Goal: Task Accomplishment & Management: Complete application form

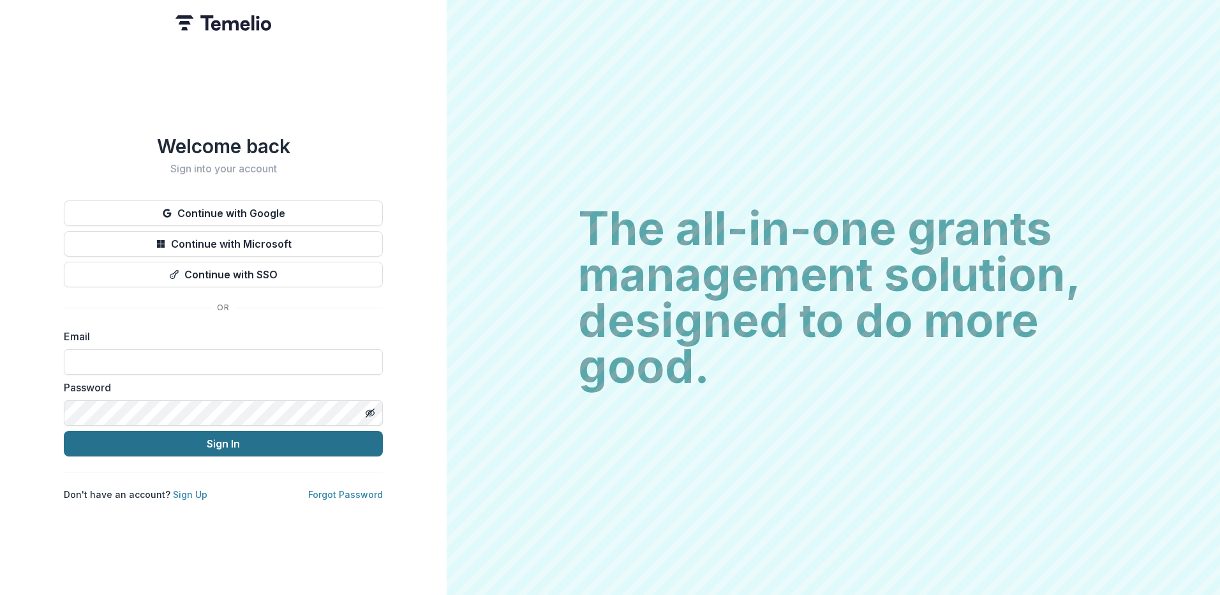
type input "**********"
click at [220, 444] on button "Sign In" at bounding box center [223, 444] width 319 height 26
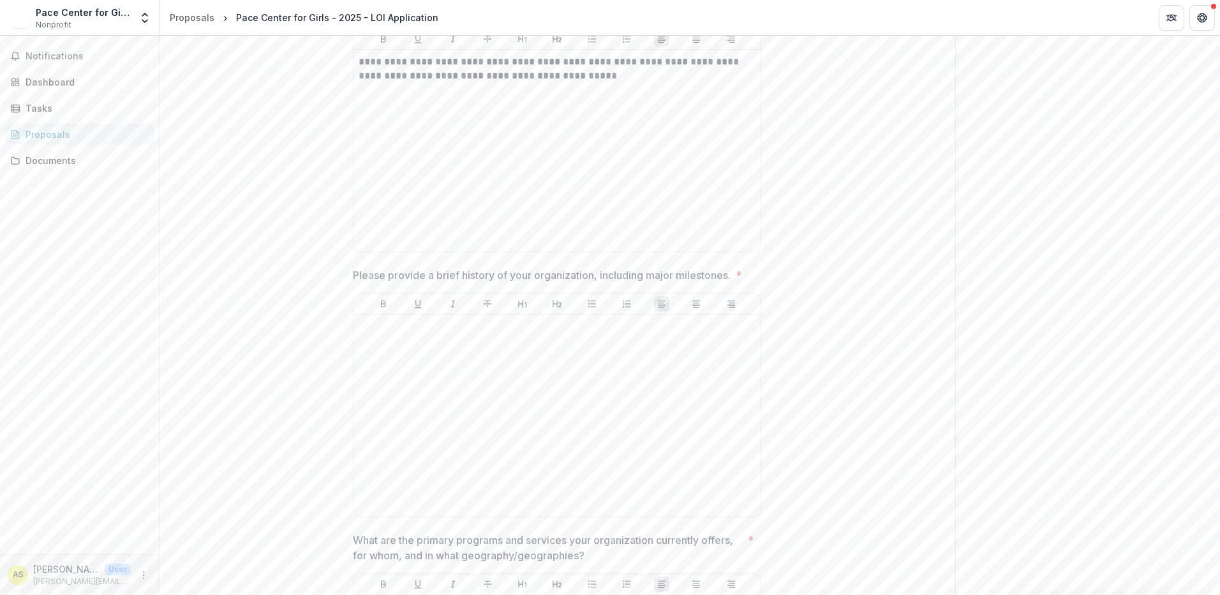
scroll to position [830, 0]
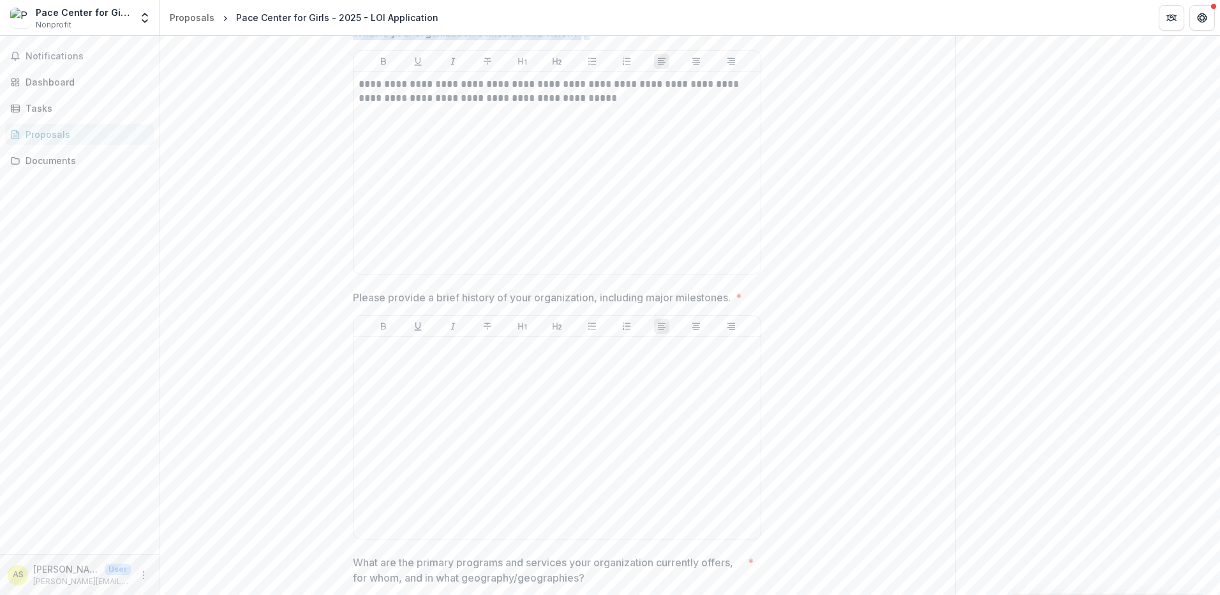
drag, startPoint x: 590, startPoint y: 111, endPoint x: 350, endPoint y: 115, distance: 240.6
click at [353, 40] on p "What is your organization's mission and vision?" at bounding box center [466, 32] width 226 height 15
drag, startPoint x: 352, startPoint y: 111, endPoint x: 515, endPoint y: 108, distance: 162.8
click at [439, 40] on p "What is your organization's mission and vision?" at bounding box center [466, 32] width 226 height 15
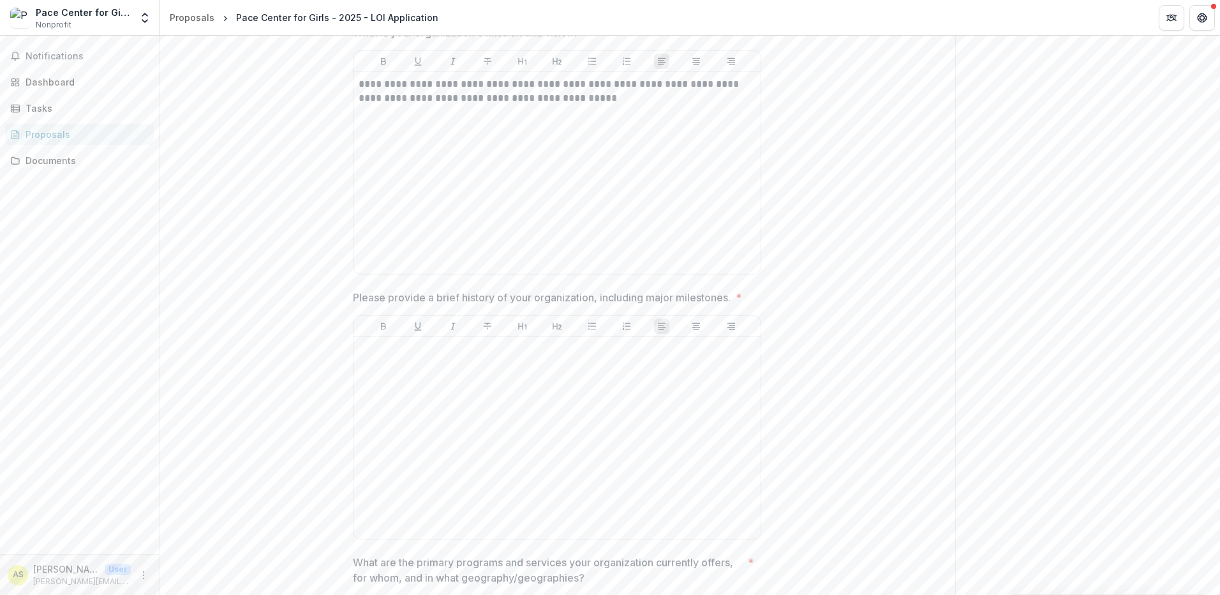
click at [584, 40] on span "What is your organization's mission and vision? *" at bounding box center [553, 32] width 401 height 15
drag, startPoint x: 565, startPoint y: 112, endPoint x: 351, endPoint y: 108, distance: 213.9
drag, startPoint x: 351, startPoint y: 108, endPoint x: 374, endPoint y: 105, distance: 23.1
copy p "What is your organization's mission and vision?"
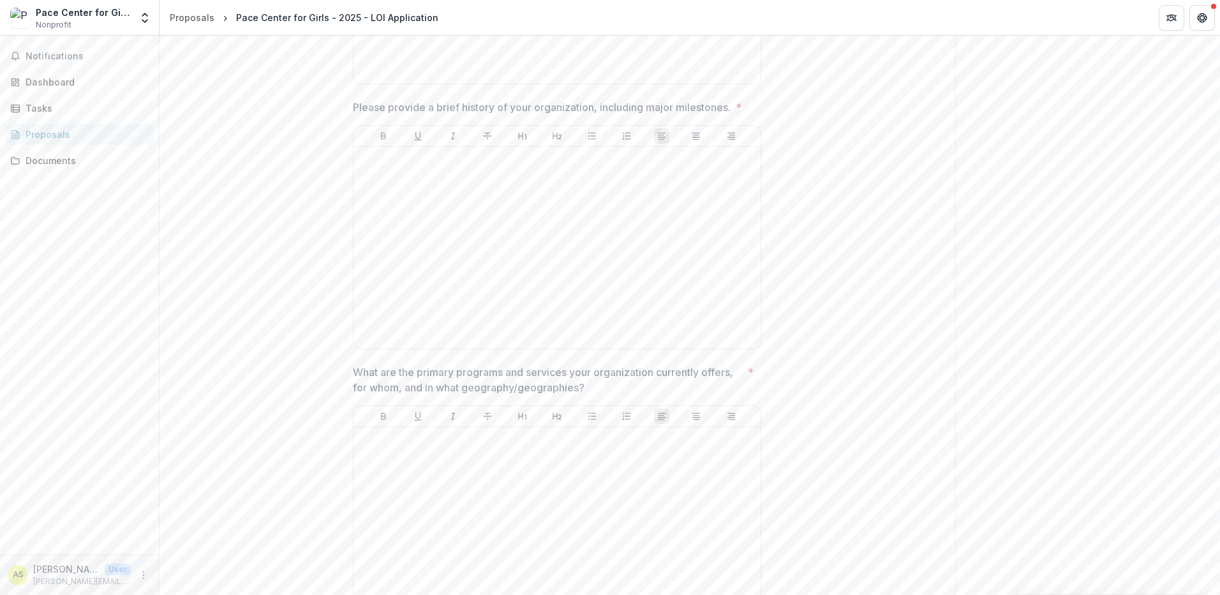
scroll to position [1021, 0]
drag, startPoint x: 736, startPoint y: 184, endPoint x: 363, endPoint y: 183, distance: 373.4
click at [353, 114] on span "Please provide a brief history of your organization, including major milestones…" at bounding box center [553, 105] width 401 height 15
drag, startPoint x: 363, startPoint y: 183, endPoint x: 727, endPoint y: 186, distance: 364.4
click at [715, 114] on p "Please provide a brief history of your organization, including major milestones." at bounding box center [542, 105] width 378 height 15
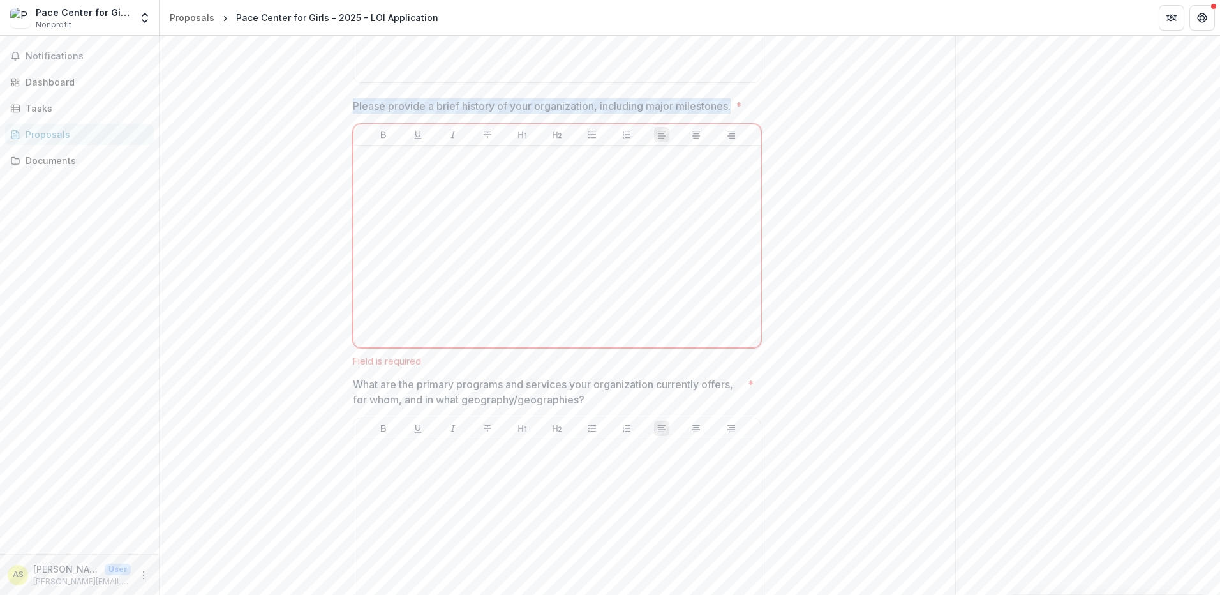
drag, startPoint x: 710, startPoint y: 190, endPoint x: 352, endPoint y: 186, distance: 358.1
click at [353, 114] on span "Please provide a brief history of your organization, including major milestones…" at bounding box center [553, 105] width 401 height 15
drag, startPoint x: 362, startPoint y: 183, endPoint x: 350, endPoint y: 184, distance: 11.5
drag, startPoint x: 350, startPoint y: 184, endPoint x: 712, endPoint y: 181, distance: 361.3
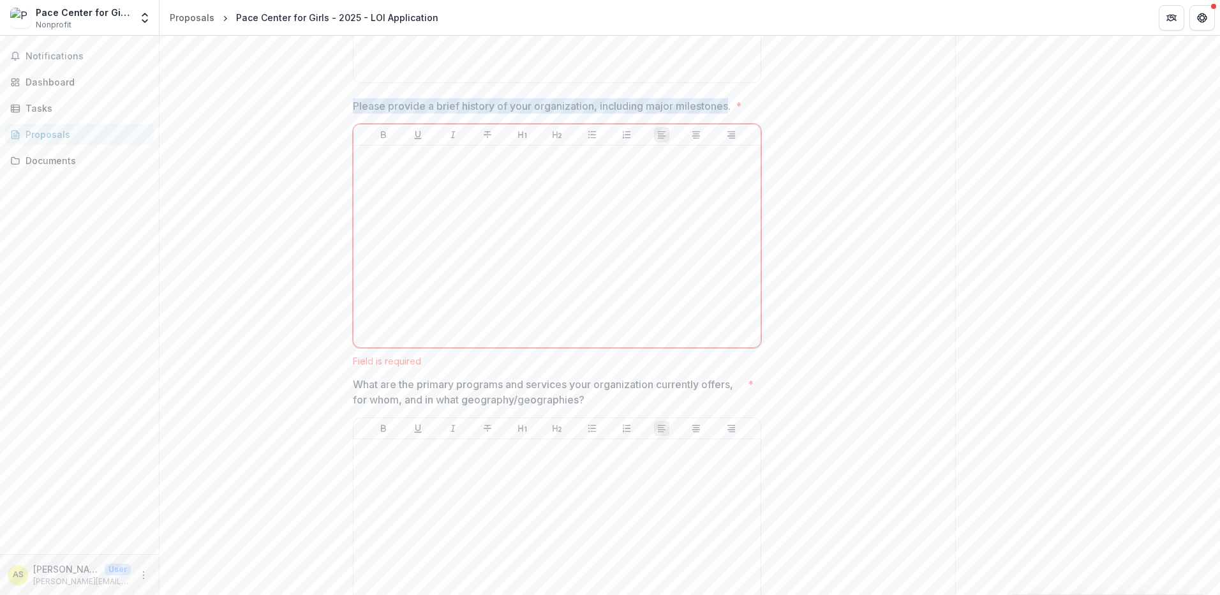
copy p "Please provide a brief history of your organization, including major milestones"
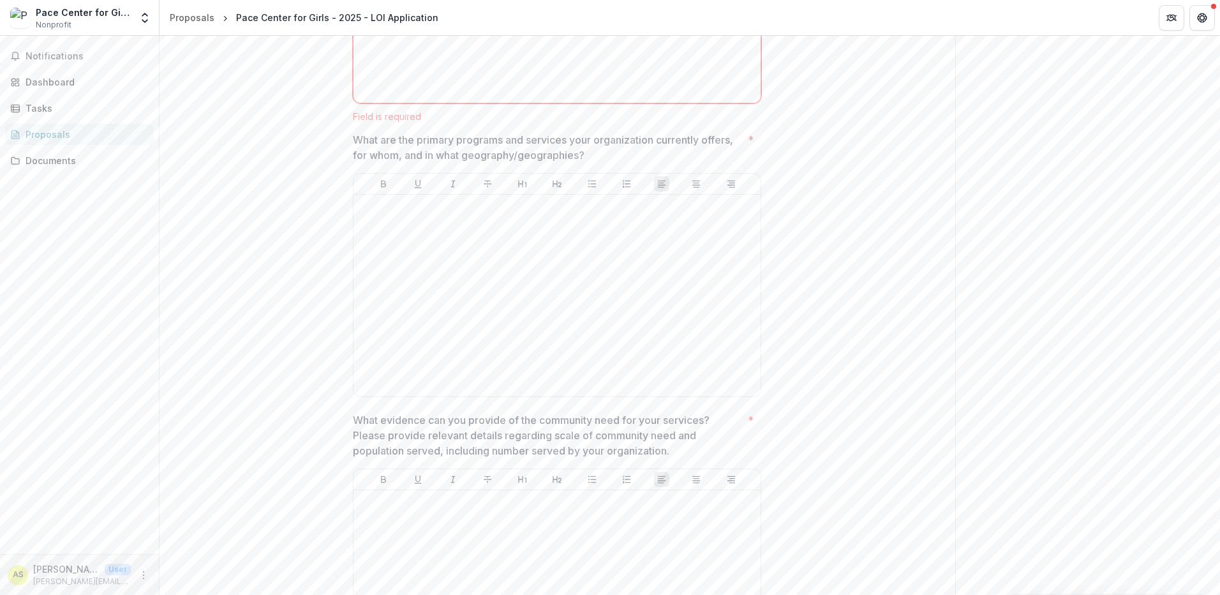
scroll to position [1276, 0]
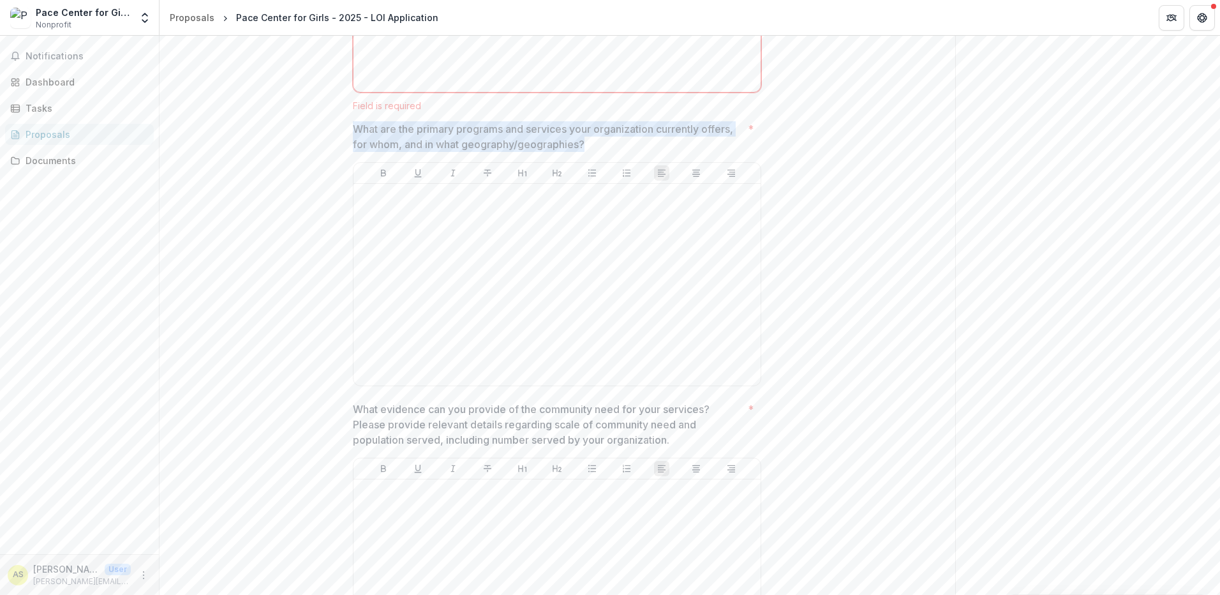
drag, startPoint x: 608, startPoint y: 220, endPoint x: 344, endPoint y: 209, distance: 264.4
drag, startPoint x: 344, startPoint y: 209, endPoint x: 359, endPoint y: 207, distance: 15.4
copy p "What are the primary programs and services your organization currently offers, …"
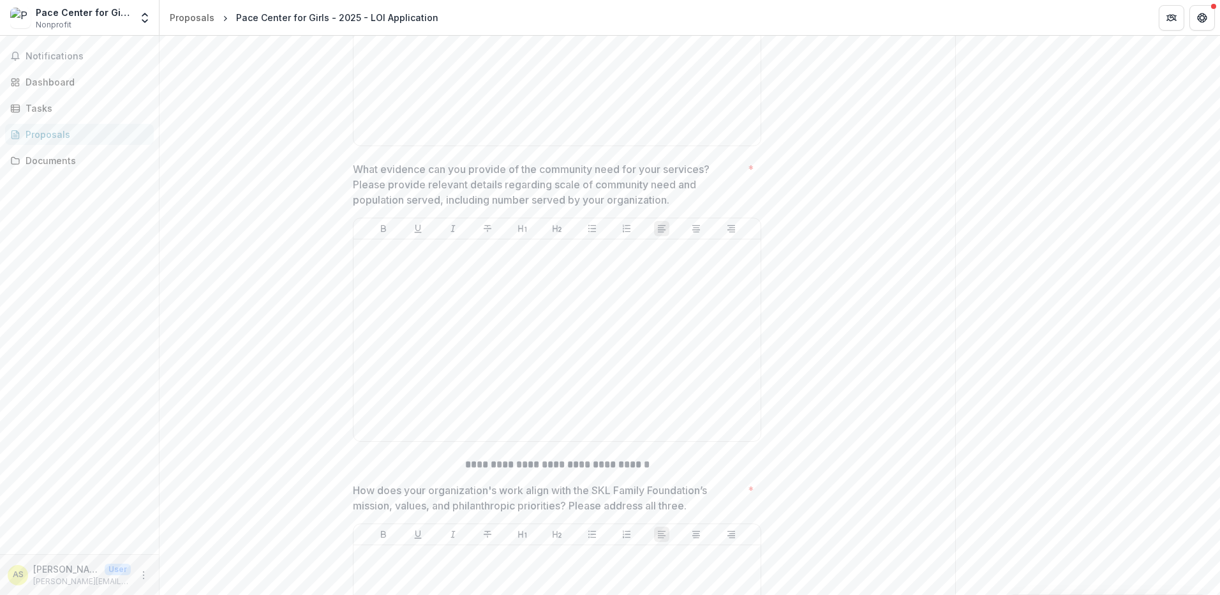
scroll to position [1532, 0]
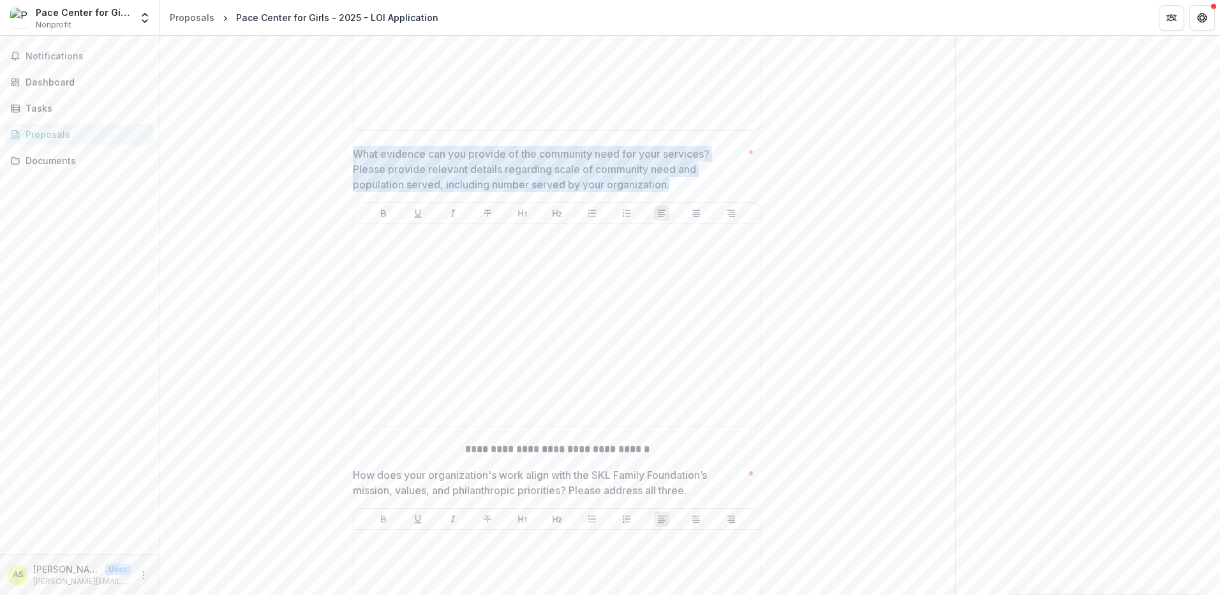
drag, startPoint x: 682, startPoint y: 265, endPoint x: 355, endPoint y: 237, distance: 327.3
click at [355, 192] on p "What evidence can you provide of the community need for your services? Please p…" at bounding box center [548, 169] width 390 height 46
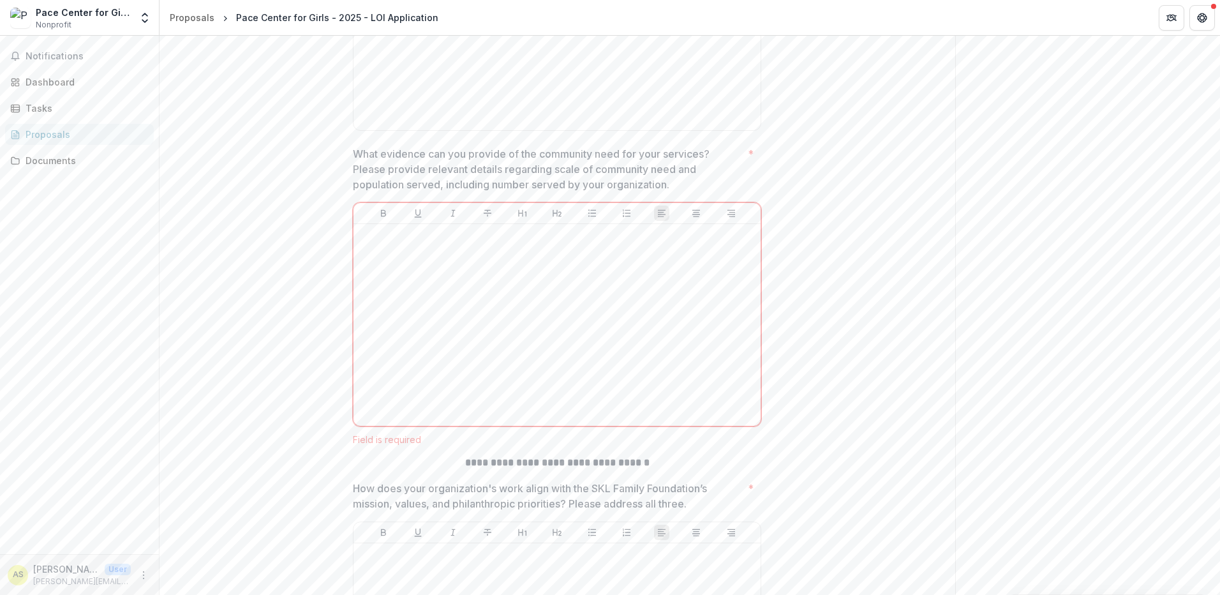
drag, startPoint x: 361, startPoint y: 235, endPoint x: 620, endPoint y: 256, distance: 260.6
click at [620, 192] on p "What evidence can you provide of the community need for your services? Please p…" at bounding box center [548, 169] width 390 height 46
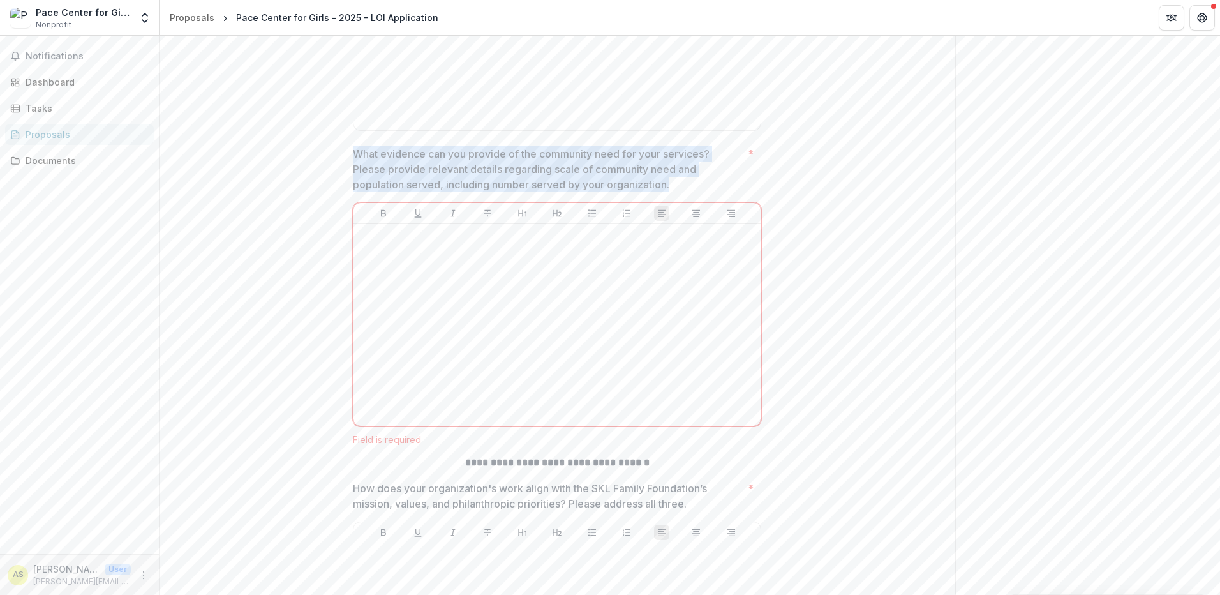
drag, startPoint x: 675, startPoint y: 260, endPoint x: 353, endPoint y: 231, distance: 323.0
click at [353, 192] on p "What evidence can you provide of the community need for your services? Please p…" at bounding box center [548, 169] width 390 height 46
drag, startPoint x: 389, startPoint y: 232, endPoint x: 673, endPoint y: 266, distance: 285.3
drag, startPoint x: 673, startPoint y: 266, endPoint x: 659, endPoint y: 253, distance: 19.0
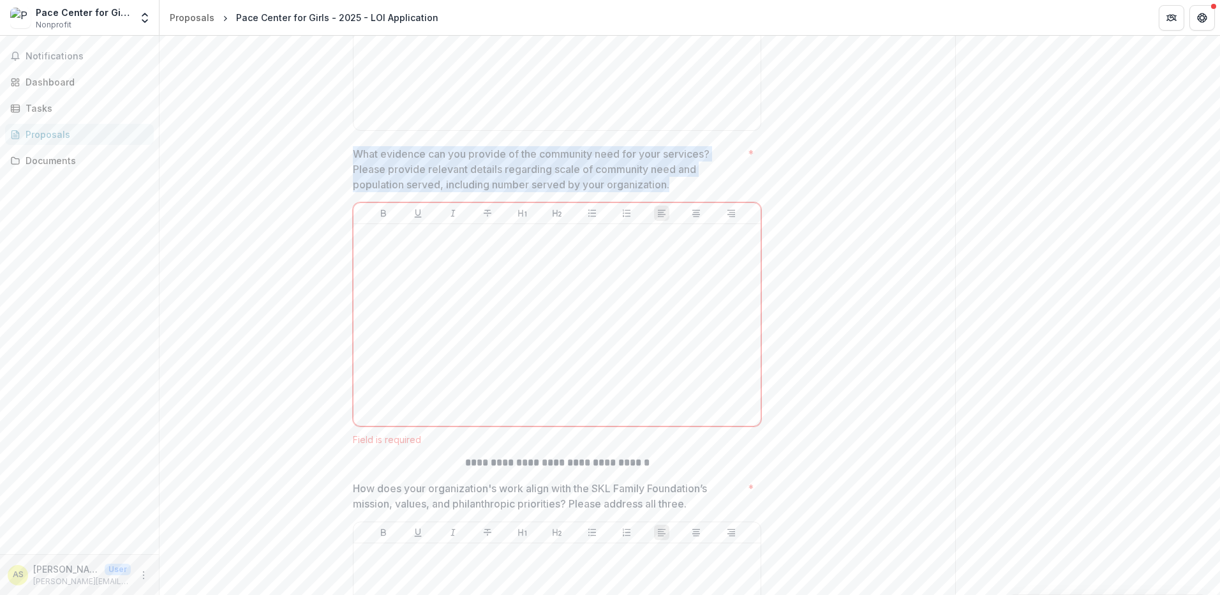
copy p "What evidence can you provide of the community need for your services? Please p…"
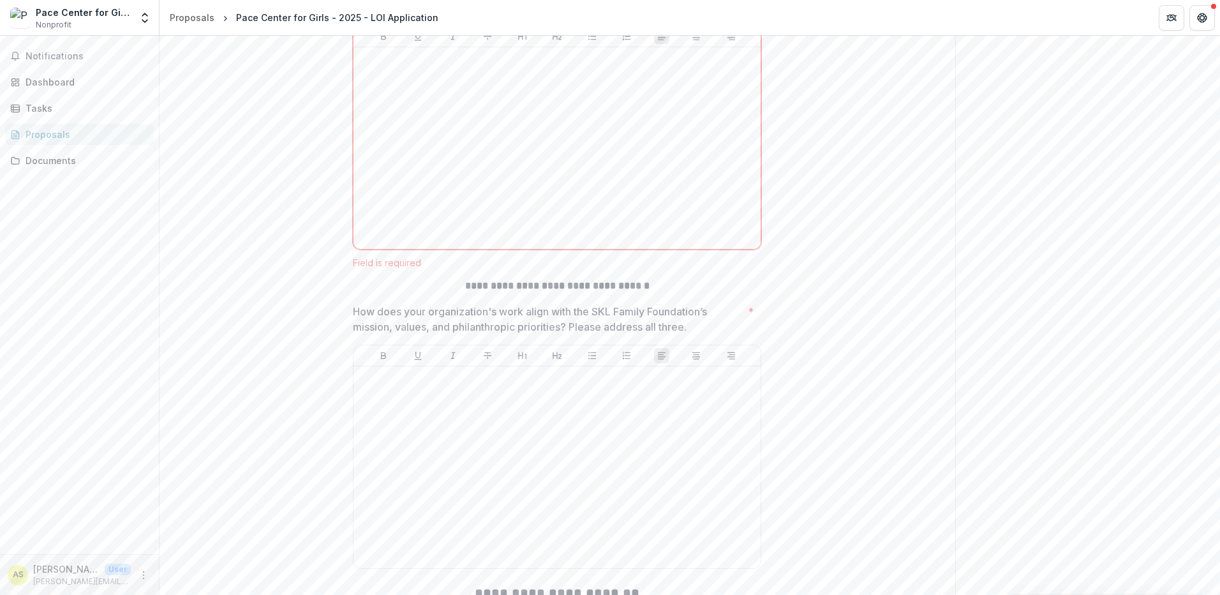
scroll to position [1723, 0]
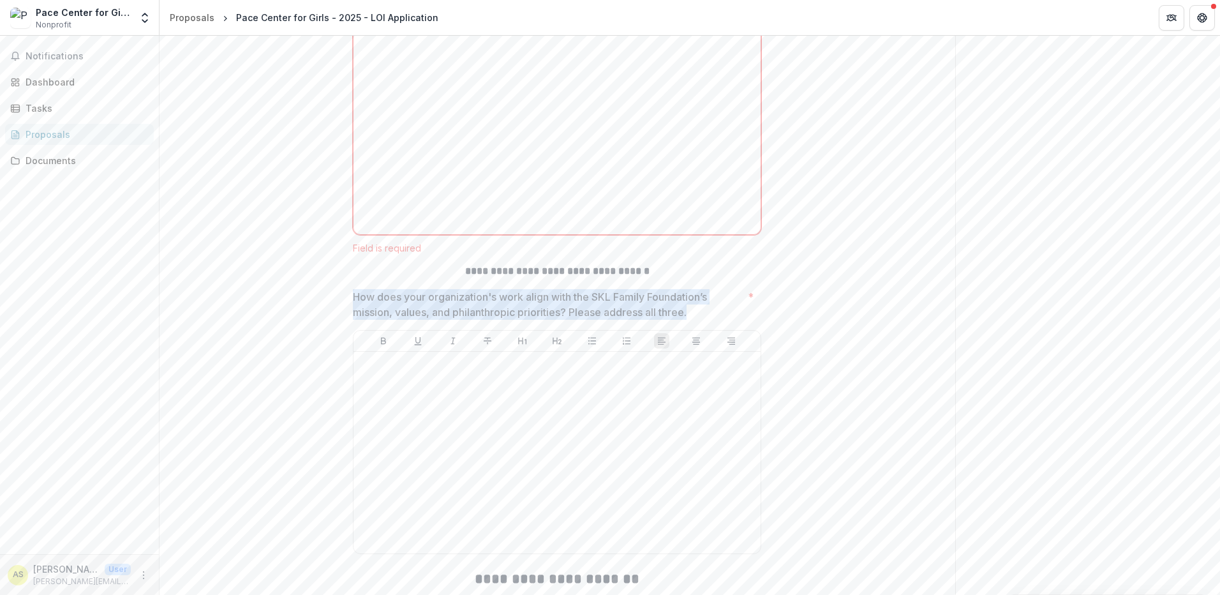
drag, startPoint x: 700, startPoint y: 387, endPoint x: 355, endPoint y: 377, distance: 345.4
click at [355, 320] on p "How does your organization's work align with the SKL Family Foundation’s missio…" at bounding box center [548, 304] width 390 height 31
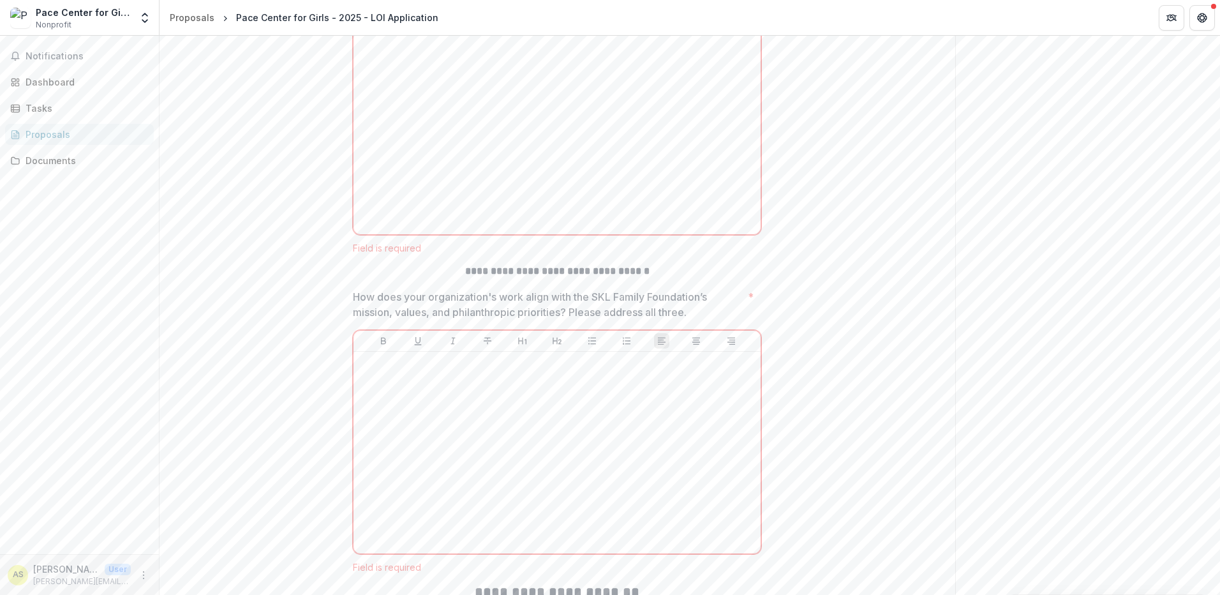
drag, startPoint x: 357, startPoint y: 375, endPoint x: 340, endPoint y: 376, distance: 17.9
drag, startPoint x: 349, startPoint y: 373, endPoint x: 690, endPoint y: 389, distance: 341.2
drag, startPoint x: 690, startPoint y: 389, endPoint x: 664, endPoint y: 384, distance: 26.2
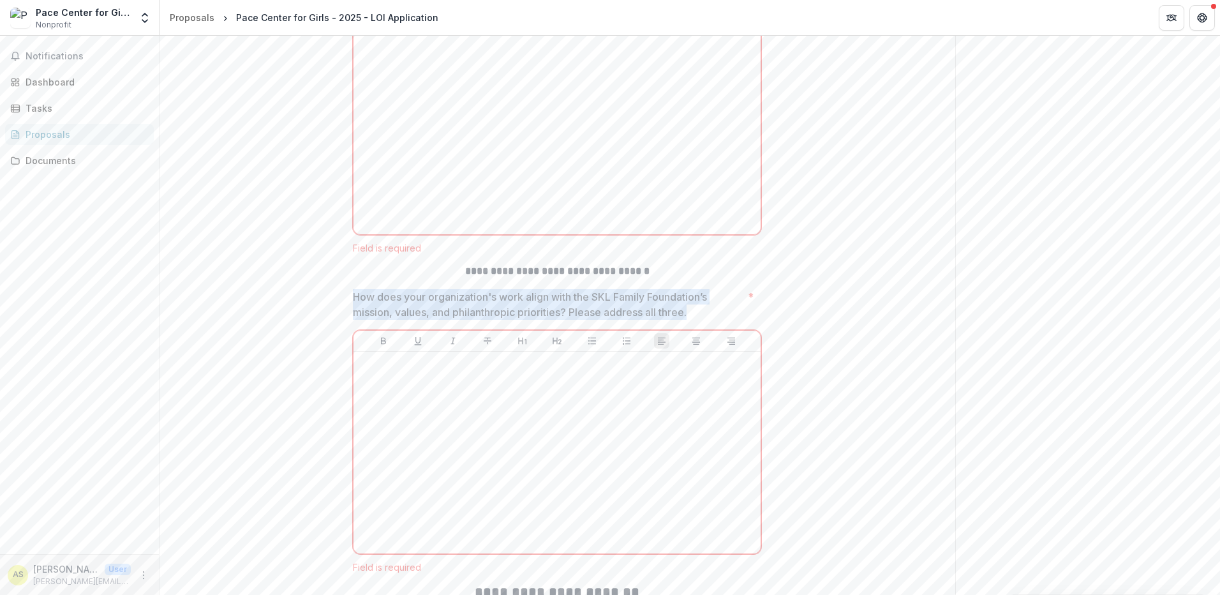
copy p "How does your organization's work align with the SKL Family Foundation’s missio…"
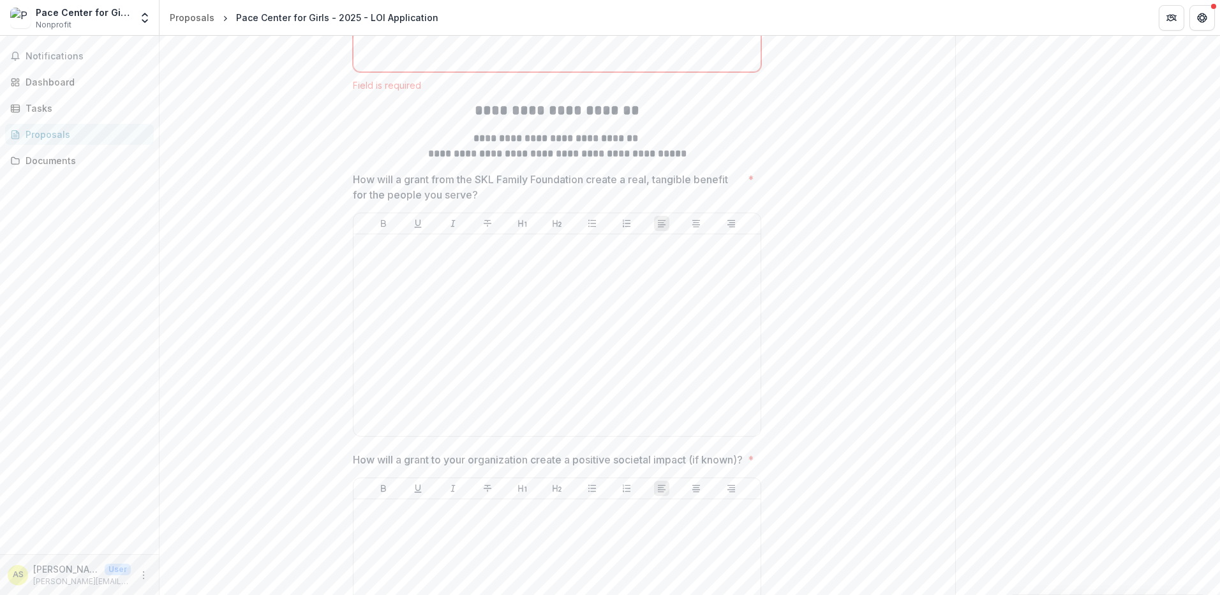
scroll to position [2234, 0]
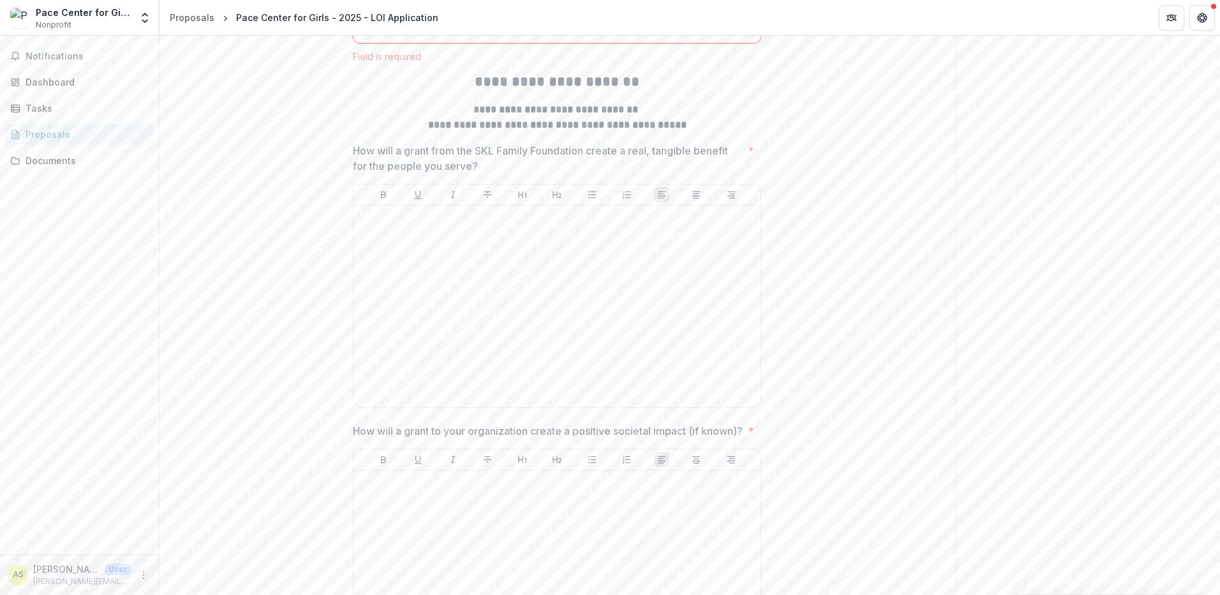
click at [596, 174] on p "How will a grant from the SKL Family Foundation create a real, tangible benefit…" at bounding box center [548, 158] width 390 height 31
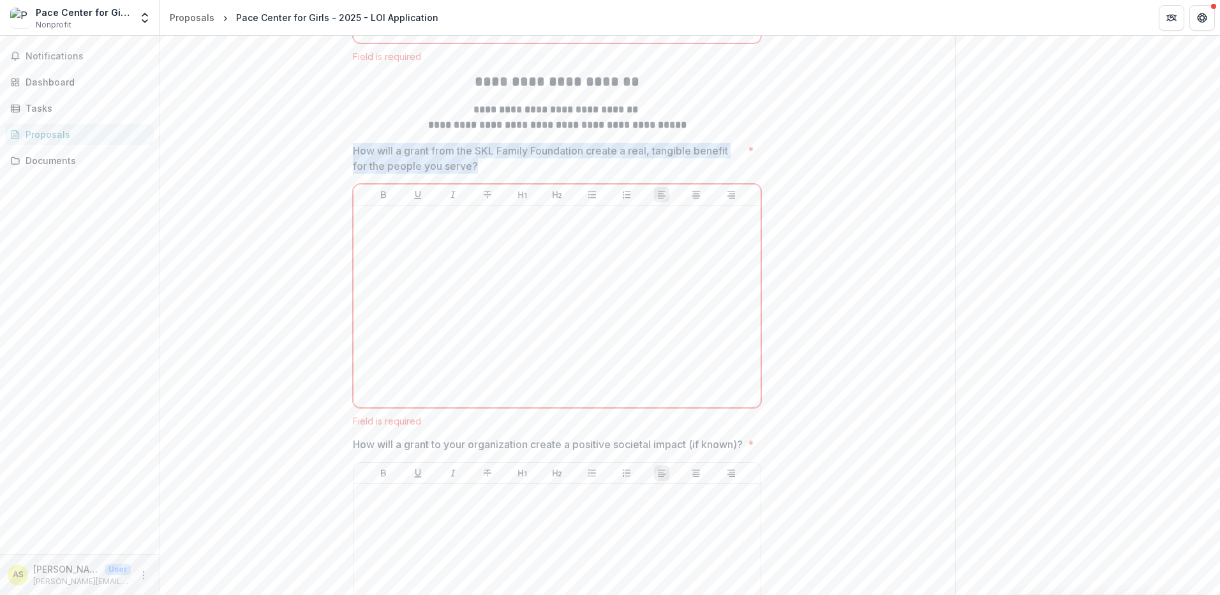
drag, startPoint x: 600, startPoint y: 240, endPoint x: 350, endPoint y: 223, distance: 250.8
drag, startPoint x: 350, startPoint y: 223, endPoint x: 361, endPoint y: 222, distance: 11.5
copy p "How will a grant from the SKL Family Foundation create a real, tangible benefit…"
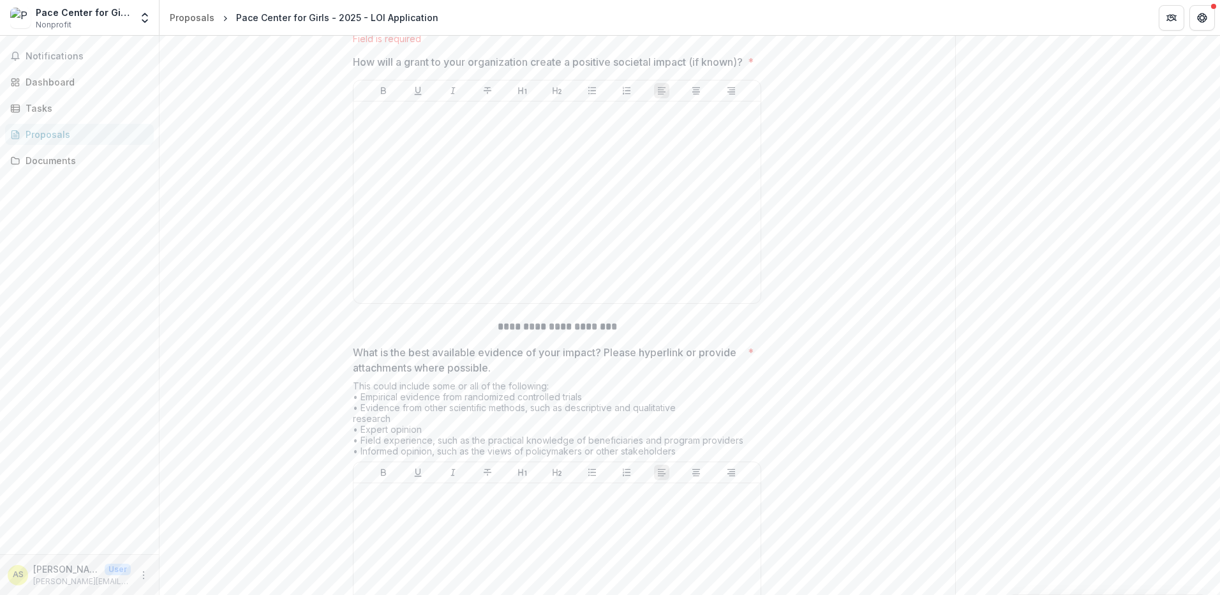
scroll to position [2617, 0]
drag, startPoint x: 437, startPoint y: 154, endPoint x: 354, endPoint y: 143, distance: 83.7
click at [354, 69] on p "How will a grant to your organization create a positive societal impact (if kno…" at bounding box center [548, 61] width 390 height 15
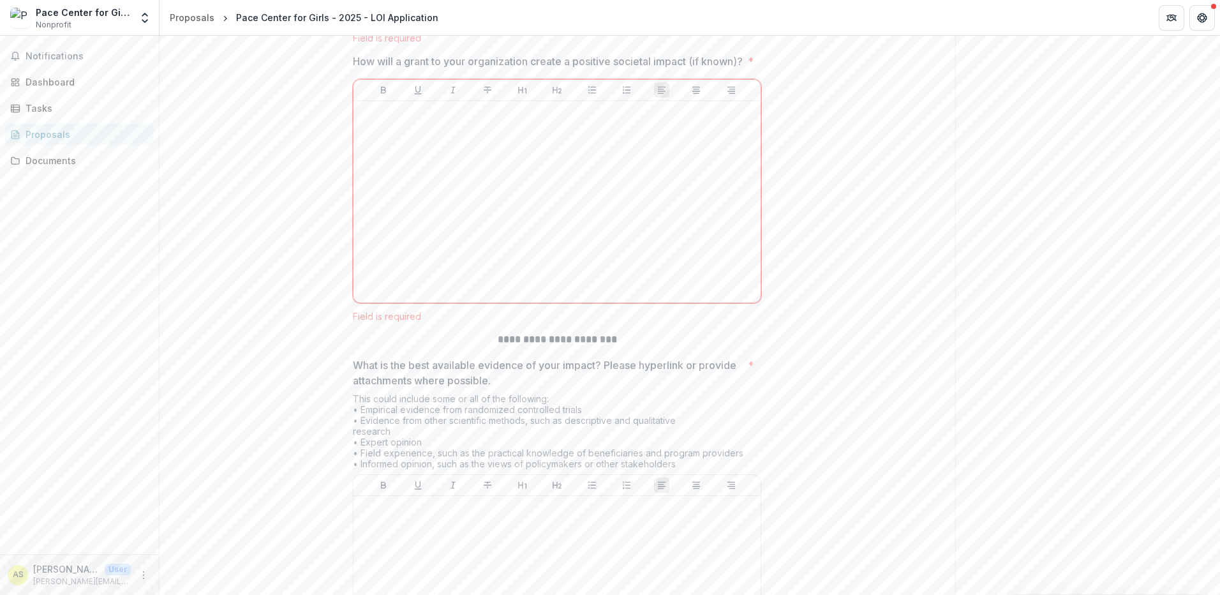
click at [354, 69] on p "How will a grant to your organization create a positive societal impact (if kno…" at bounding box center [548, 61] width 390 height 15
drag, startPoint x: 353, startPoint y: 137, endPoint x: 398, endPoint y: 151, distance: 46.6
click at [398, 69] on p "How will a grant to your organization create a positive societal impact (if kno…" at bounding box center [548, 61] width 390 height 15
drag, startPoint x: 363, startPoint y: 142, endPoint x: 391, endPoint y: 156, distance: 31.4
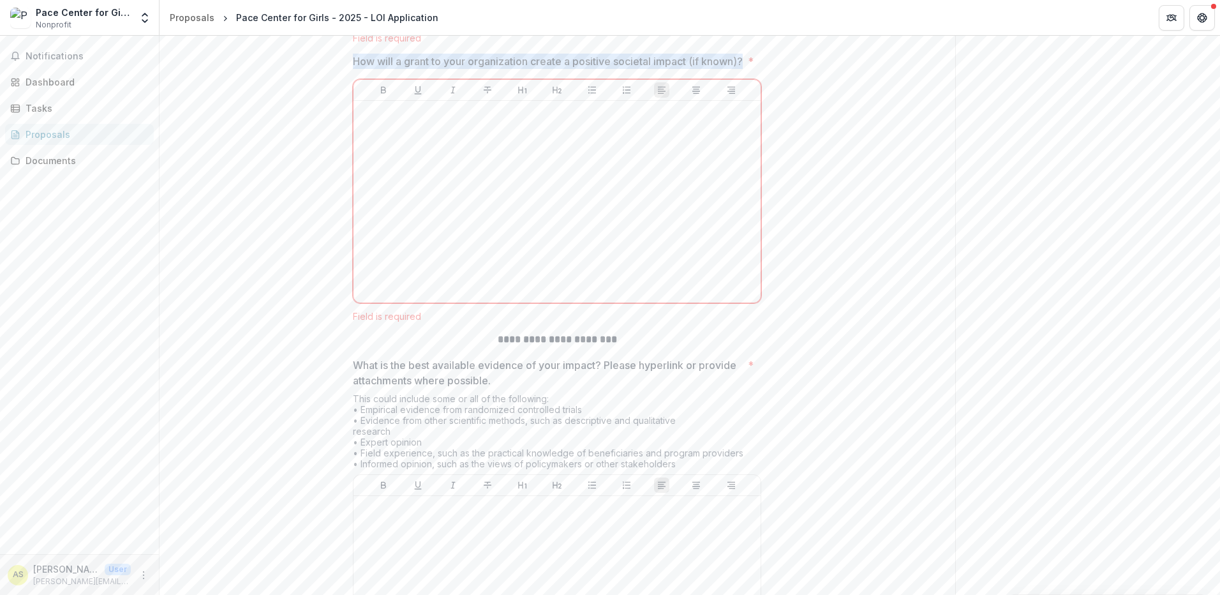
copy p "How will a grant to your organization create a positive societal impact (if kno…"
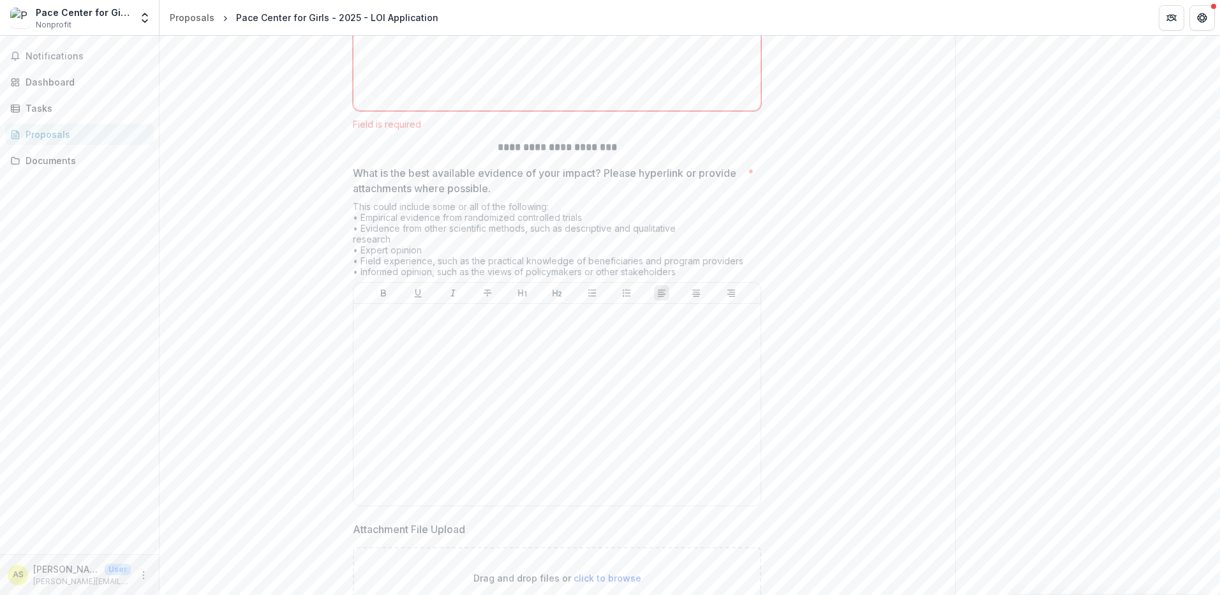
scroll to position [2872, 0]
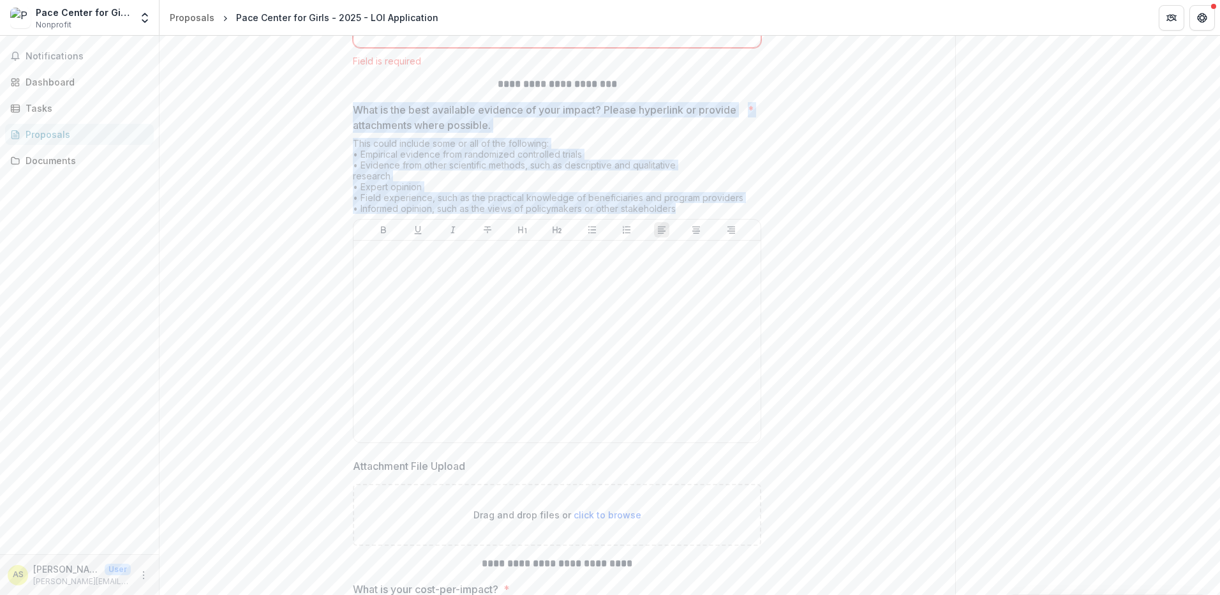
drag, startPoint x: 679, startPoint y: 298, endPoint x: 355, endPoint y: 206, distance: 337.0
click at [355, 206] on div "What is the best available evidence of your impact? Please hyperlink or provide…" at bounding box center [557, 275] width 408 height 346
copy div "What is the best available evidence of your impact? Please hyperlink or provide…"
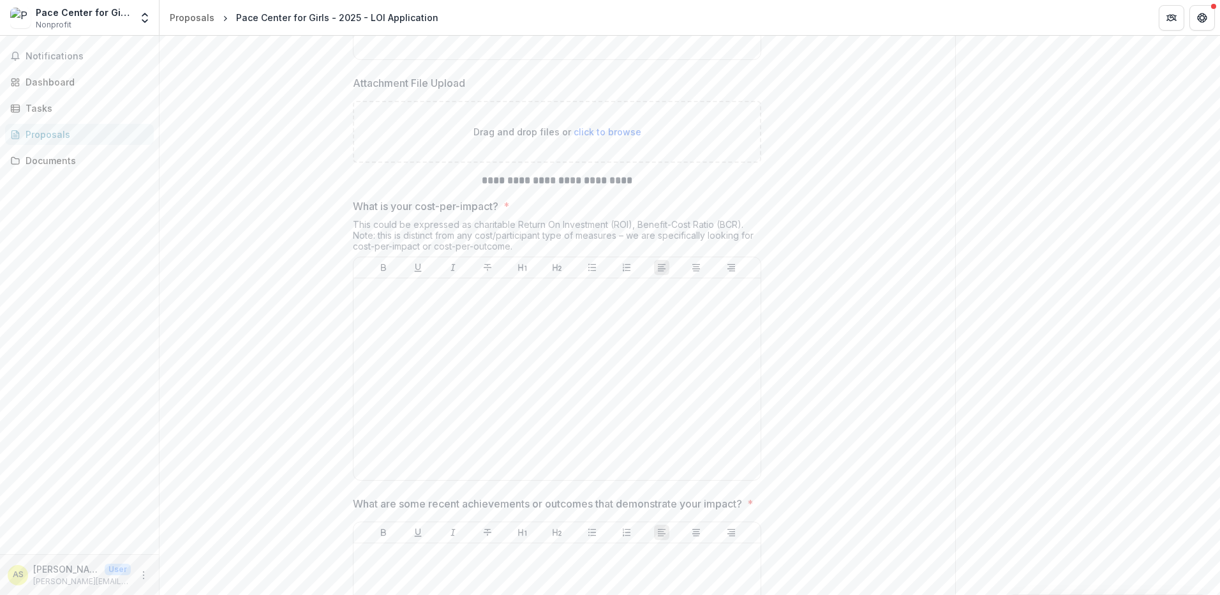
scroll to position [3319, 0]
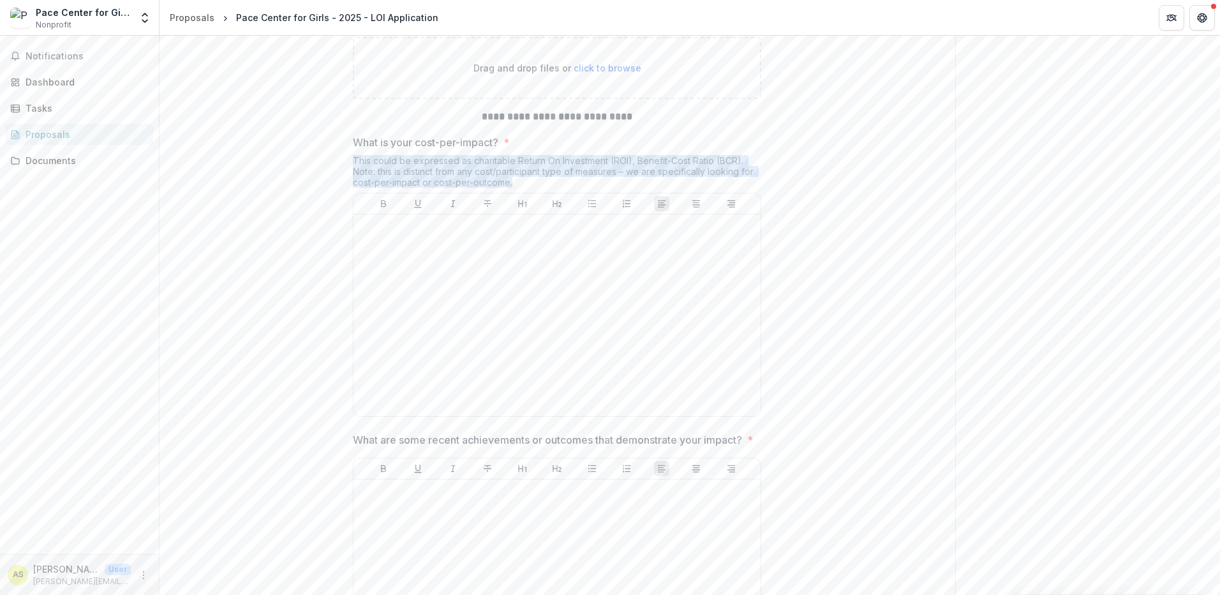
drag, startPoint x: 490, startPoint y: 273, endPoint x: 348, endPoint y: 252, distance: 143.2
drag, startPoint x: 348, startPoint y: 252, endPoint x: 393, endPoint y: 260, distance: 44.8
copy div "This could be expressed as charitable Return On Investment (ROI), Benefit-Cost …"
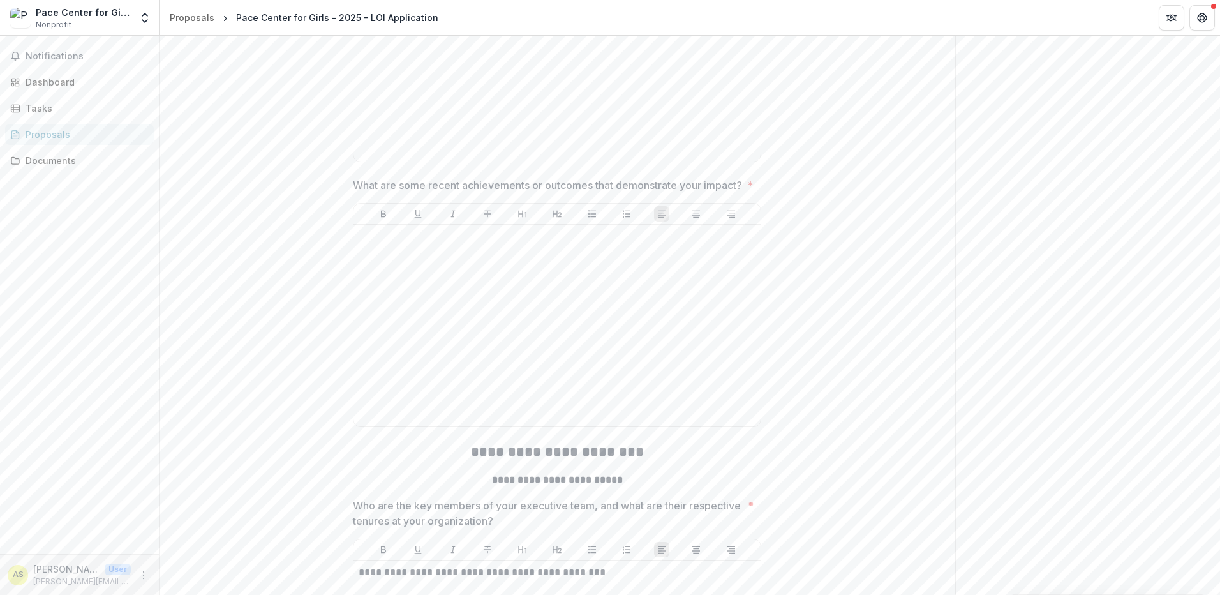
scroll to position [3574, 0]
drag, startPoint x: 509, startPoint y: 289, endPoint x: 358, endPoint y: 274, distance: 151.3
click at [356, 192] on p "What are some recent achievements or outcomes that demonstrate your impact?" at bounding box center [547, 184] width 389 height 15
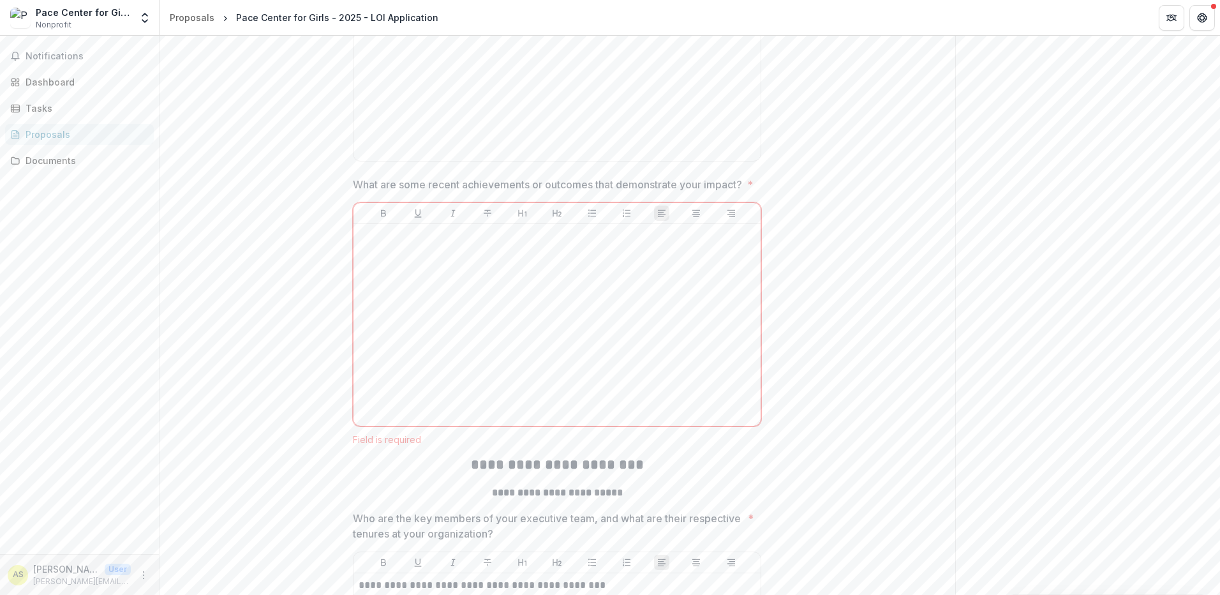
click at [353, 192] on p "What are some recent achievements or outcomes that demonstrate your impact?" at bounding box center [547, 184] width 389 height 15
drag, startPoint x: 353, startPoint y: 275, endPoint x: 388, endPoint y: 288, distance: 37.6
click at [388, 192] on p "What are some recent achievements or outcomes that demonstrate your impact?" at bounding box center [547, 184] width 389 height 15
drag, startPoint x: 353, startPoint y: 278, endPoint x: 384, endPoint y: 291, distance: 34.0
click at [384, 192] on p "What are some recent achievements or outcomes that demonstrate your impact?" at bounding box center [547, 184] width 389 height 15
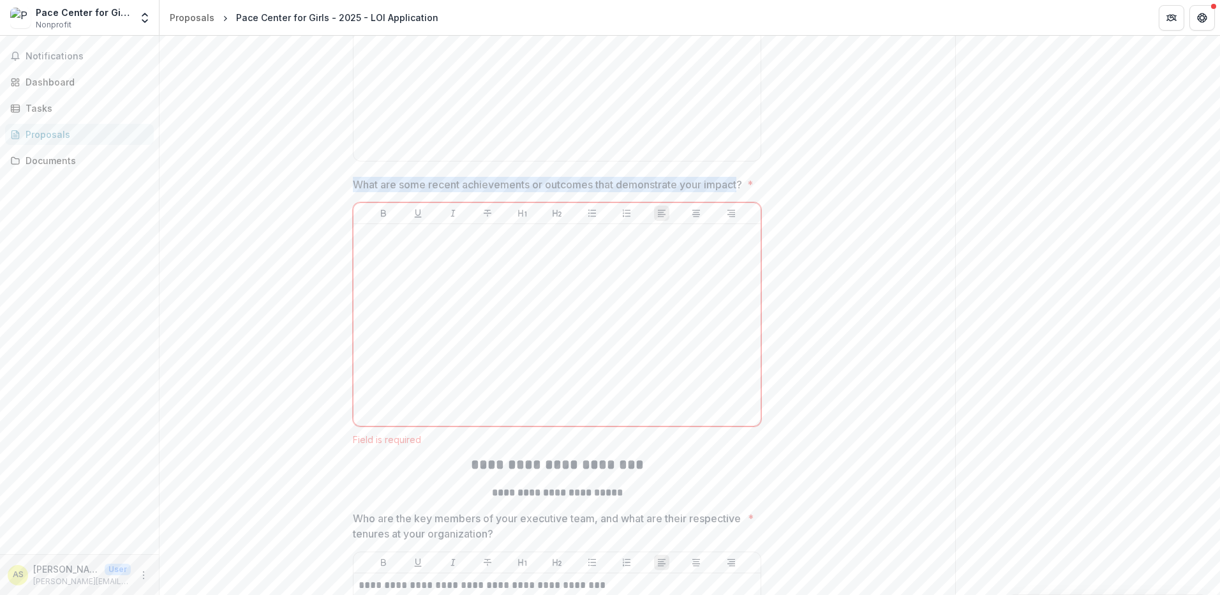
drag, startPoint x: 384, startPoint y: 294, endPoint x: 352, endPoint y: 282, distance: 33.9
click at [353, 192] on p "What are some recent achievements or outcomes that demonstrate your impact?" at bounding box center [547, 184] width 389 height 15
drag, startPoint x: 373, startPoint y: 280, endPoint x: 394, endPoint y: 296, distance: 25.9
click at [394, 192] on p "What are some recent achievements or outcomes that demonstrate your impact?" at bounding box center [547, 184] width 389 height 15
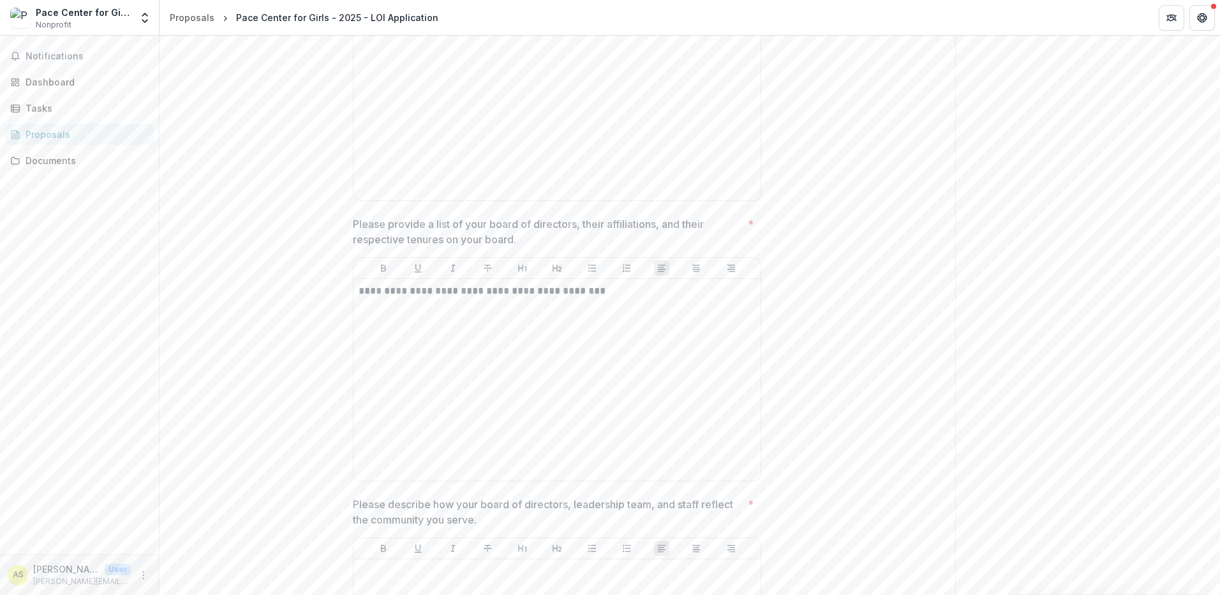
scroll to position [4085, 0]
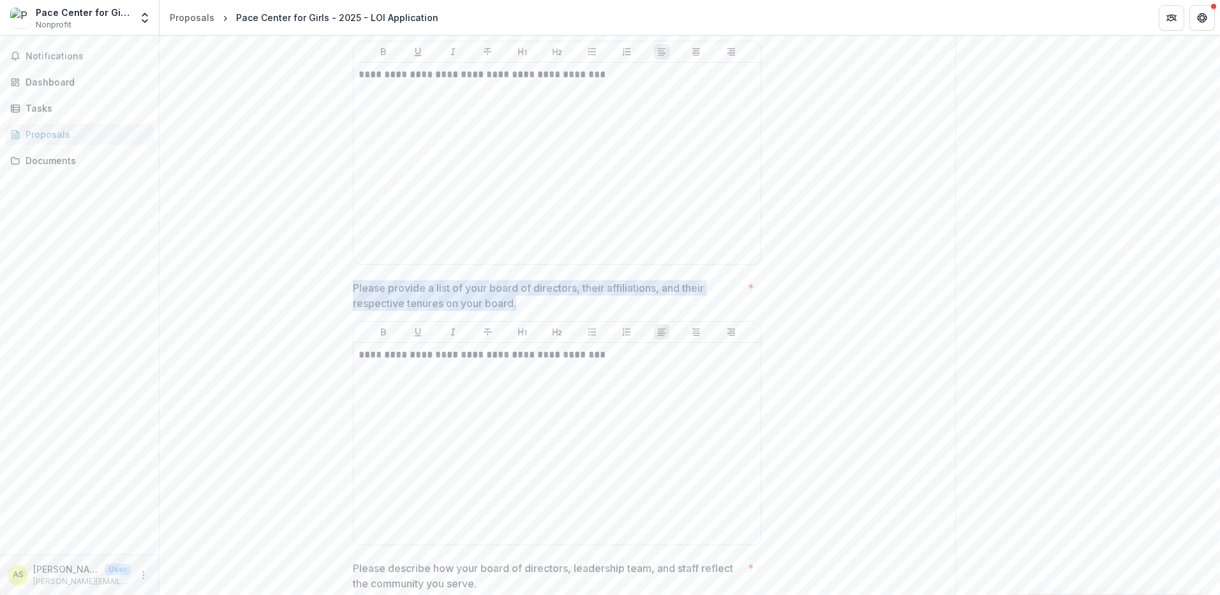
drag, startPoint x: 444, startPoint y: 406, endPoint x: 350, endPoint y: 399, distance: 93.4
click at [350, 399] on div "**********" at bounding box center [557, 160] width 429 height 7979
copy p "Please provide a list of your board of directors, their affiliations, and their…"
drag, startPoint x: 537, startPoint y: 131, endPoint x: 348, endPoint y: 116, distance: 190.2
click at [348, 116] on div "**********" at bounding box center [557, 160] width 429 height 7979
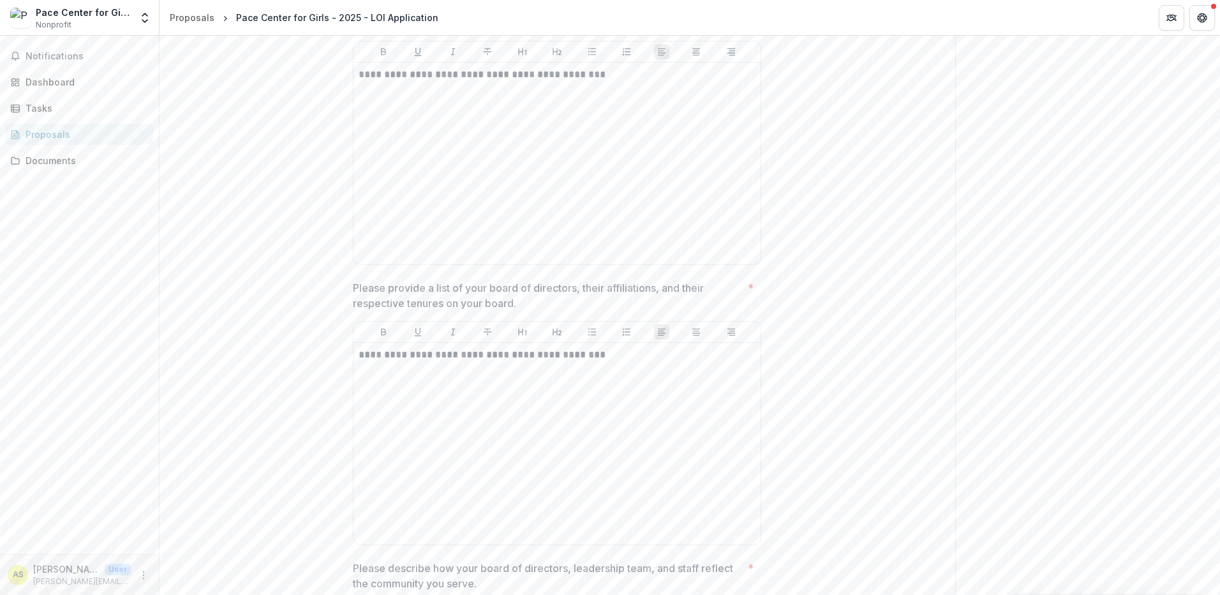
drag, startPoint x: 348, startPoint y: 116, endPoint x: 361, endPoint y: 116, distance: 13.4
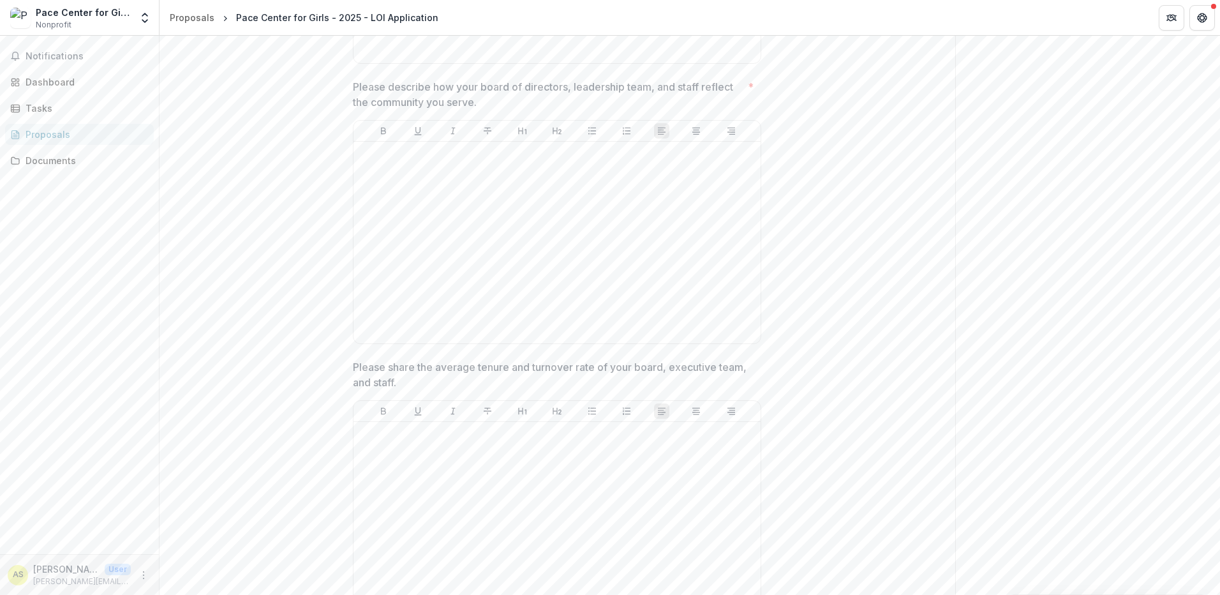
scroll to position [4595, 0]
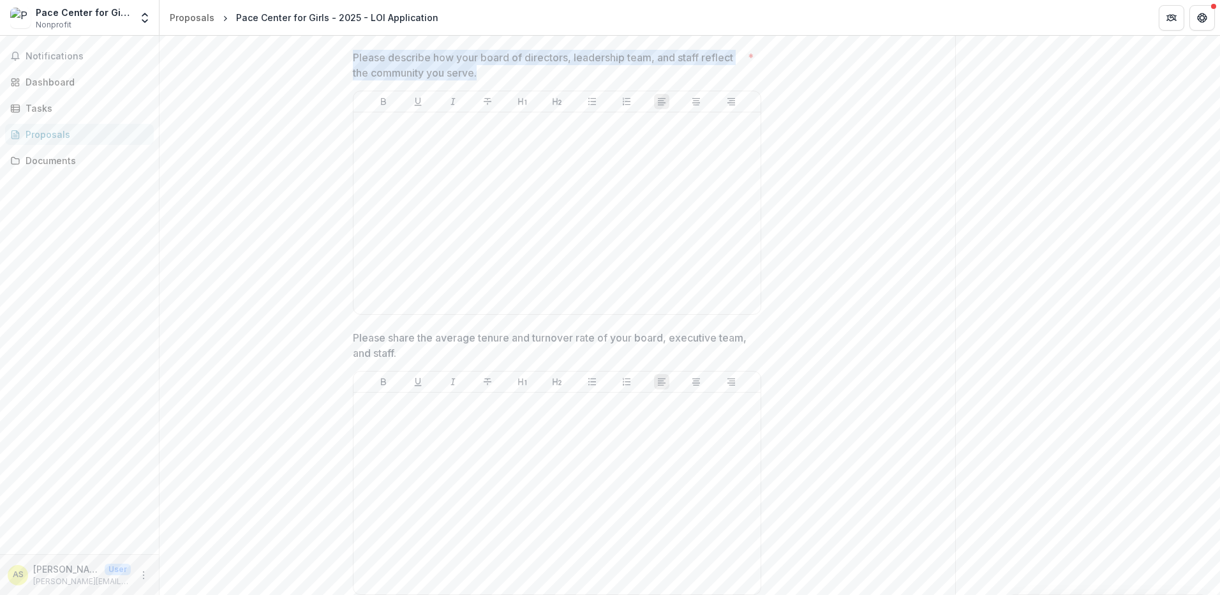
drag, startPoint x: 504, startPoint y: 184, endPoint x: 350, endPoint y: 167, distance: 154.8
drag, startPoint x: 350, startPoint y: 167, endPoint x: 358, endPoint y: 165, distance: 7.9
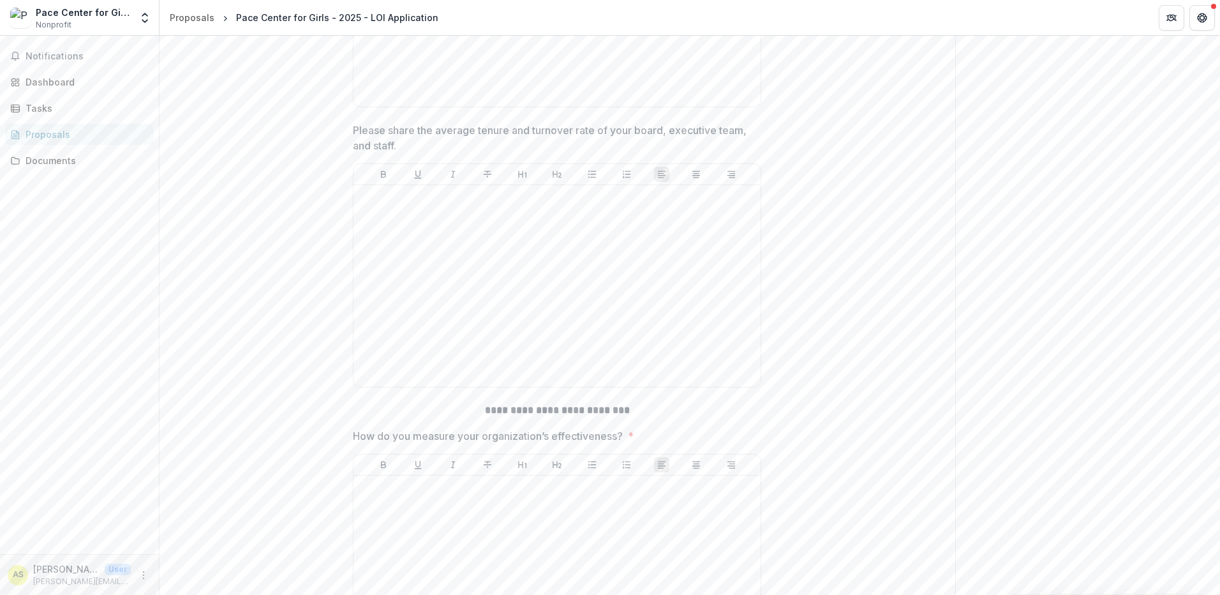
scroll to position [4851, 0]
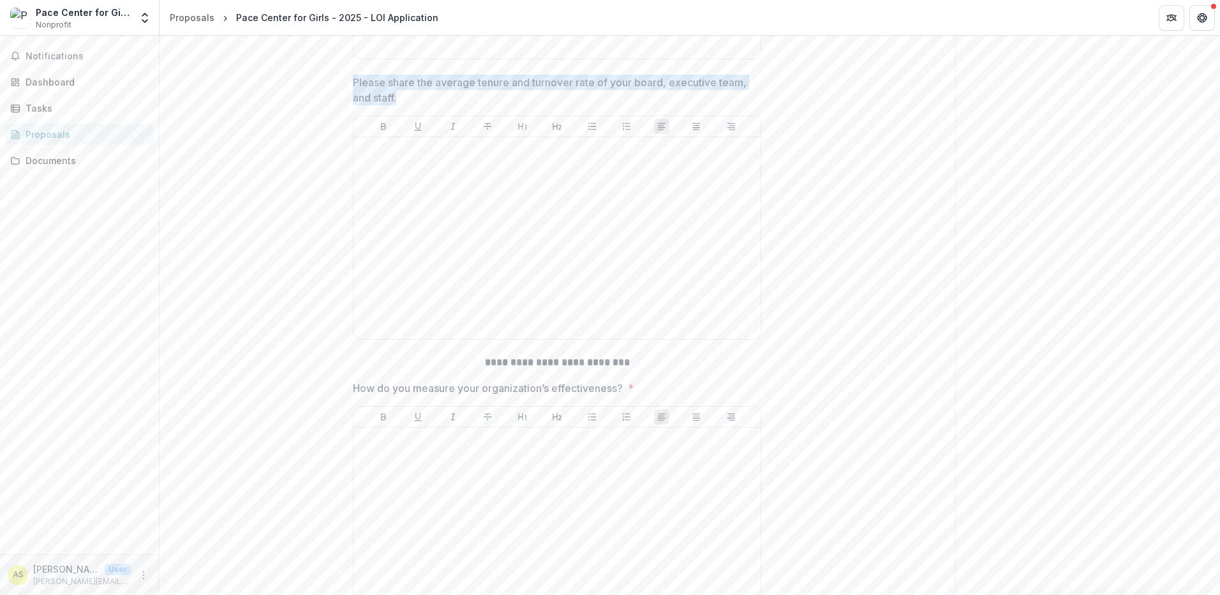
drag, startPoint x: 481, startPoint y: 198, endPoint x: 350, endPoint y: 192, distance: 131.0
drag, startPoint x: 350, startPoint y: 192, endPoint x: 361, endPoint y: 189, distance: 11.9
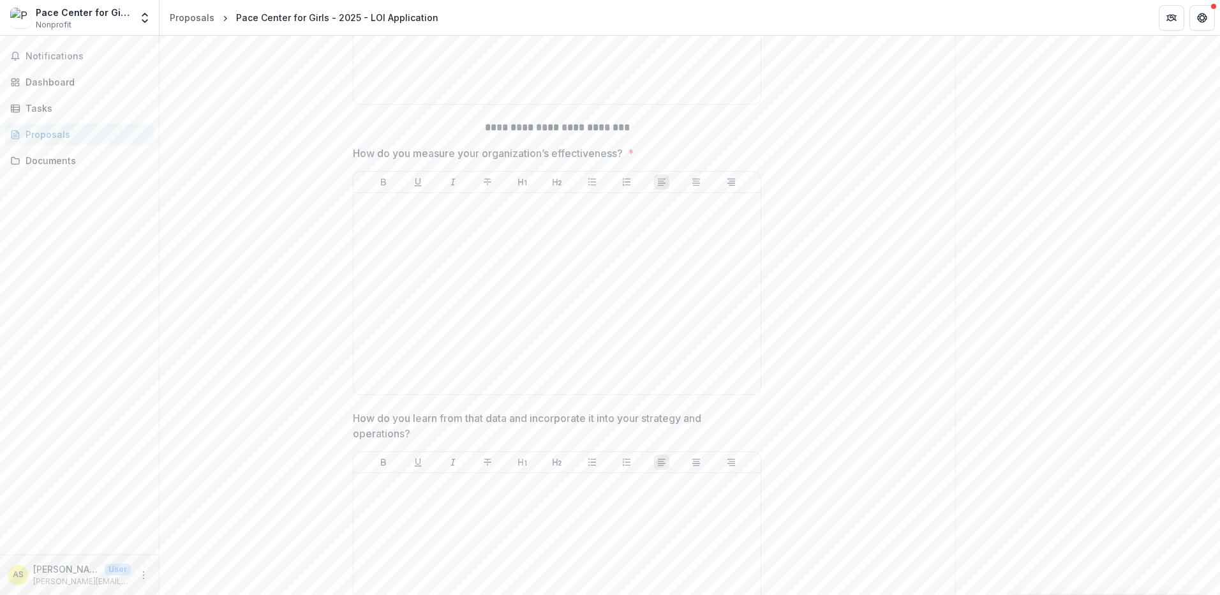
scroll to position [5106, 0]
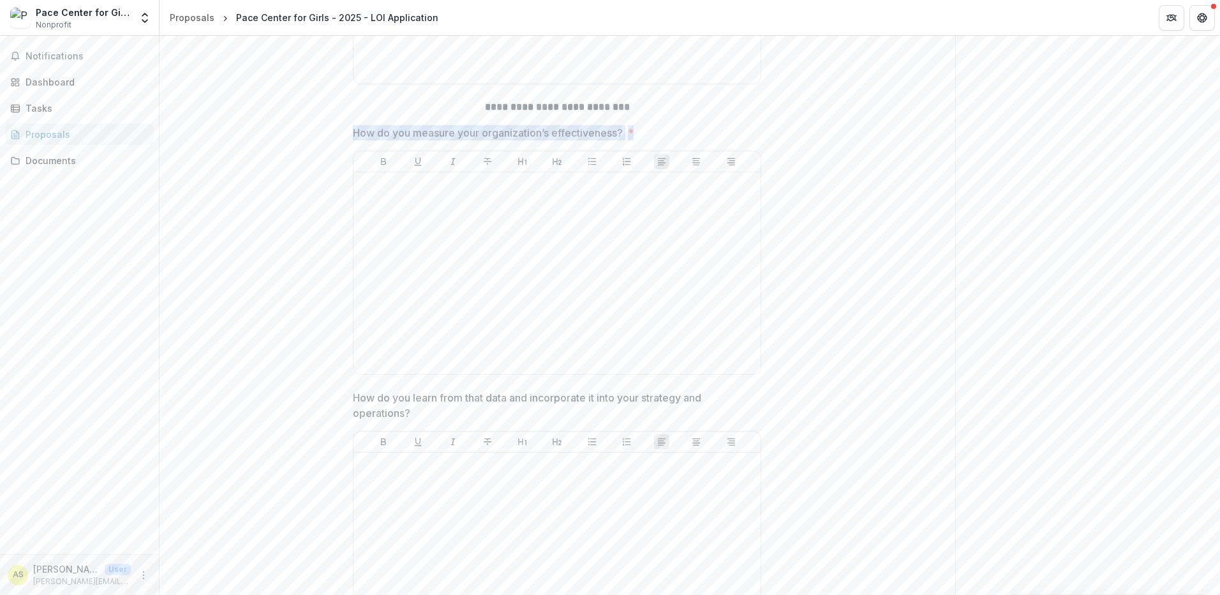
drag, startPoint x: 662, startPoint y: 240, endPoint x: 353, endPoint y: 241, distance: 309.5
click at [353, 140] on span "How do you measure your organization’s effectiveness? *" at bounding box center [553, 132] width 401 height 15
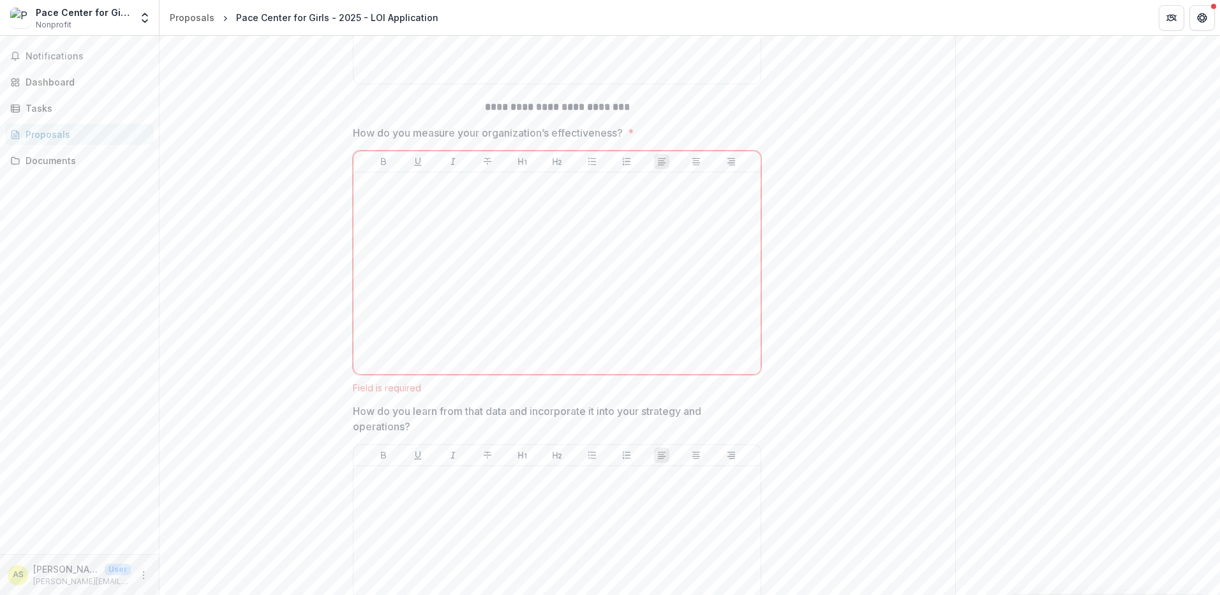
click at [355, 140] on p "How do you measure your organization’s effectiveness?" at bounding box center [488, 132] width 270 height 15
drag, startPoint x: 353, startPoint y: 240, endPoint x: 622, endPoint y: 239, distance: 268.7
click at [622, 140] on p "How do you measure your organization’s effectiveness?" at bounding box center [488, 132] width 270 height 15
drag, startPoint x: 625, startPoint y: 241, endPoint x: 347, endPoint y: 244, distance: 277.6
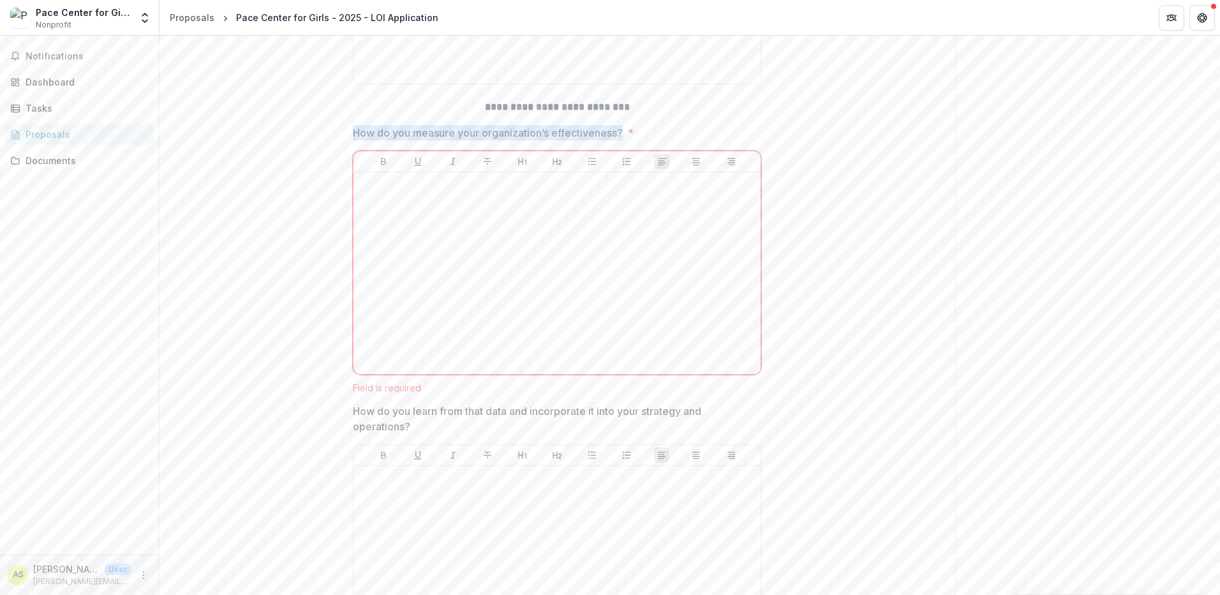
drag, startPoint x: 347, startPoint y: 244, endPoint x: 412, endPoint y: 236, distance: 65.5
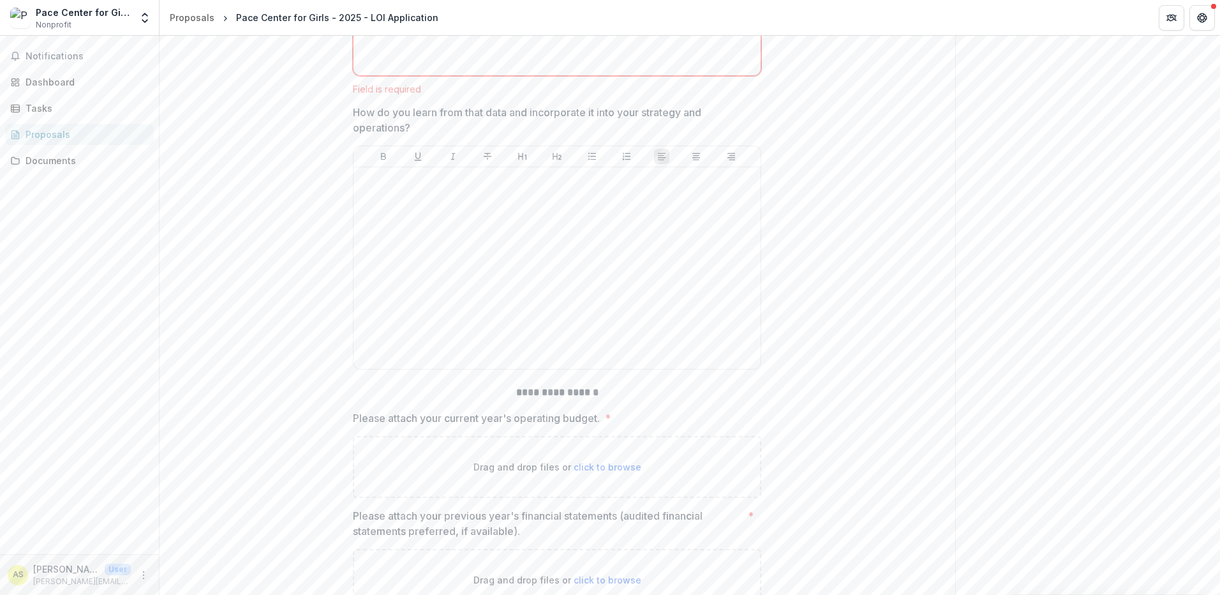
scroll to position [5425, 0]
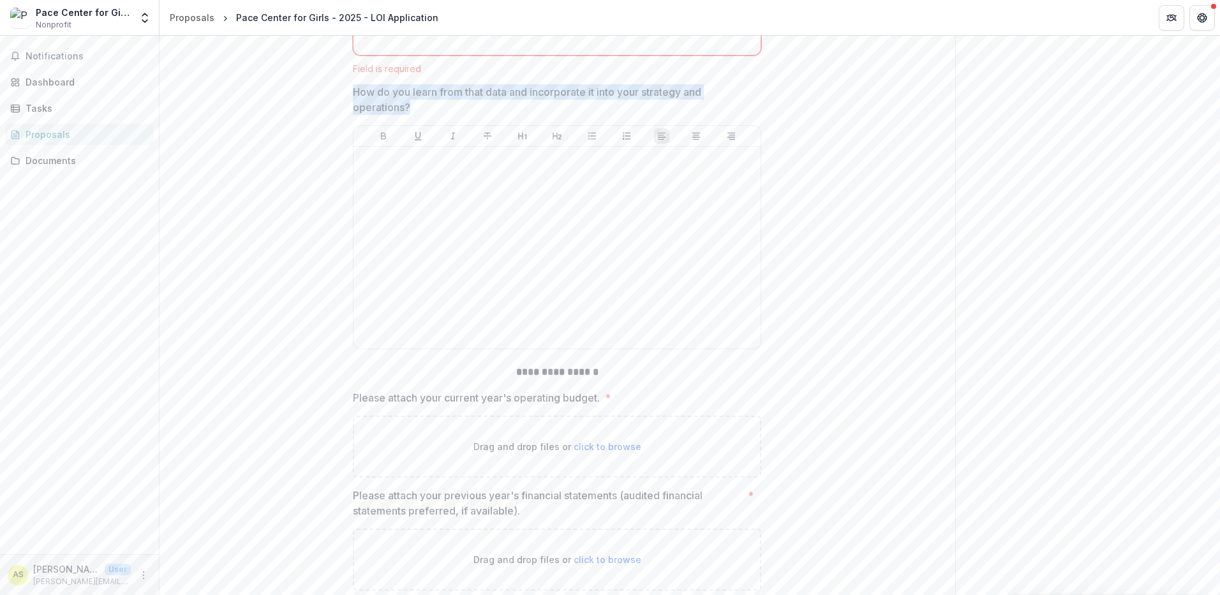
drag, startPoint x: 532, startPoint y: 209, endPoint x: 352, endPoint y: 199, distance: 180.9
click at [353, 115] on p "How do you learn from that data and incorporate it into your strategy and opera…" at bounding box center [553, 99] width 401 height 31
drag, startPoint x: 422, startPoint y: 213, endPoint x: 355, endPoint y: 206, distance: 67.4
click at [355, 115] on p "How do you learn from that data and incorporate it into your strategy and opera…" at bounding box center [553, 99] width 401 height 31
drag, startPoint x: 353, startPoint y: 199, endPoint x: 405, endPoint y: 213, distance: 53.6
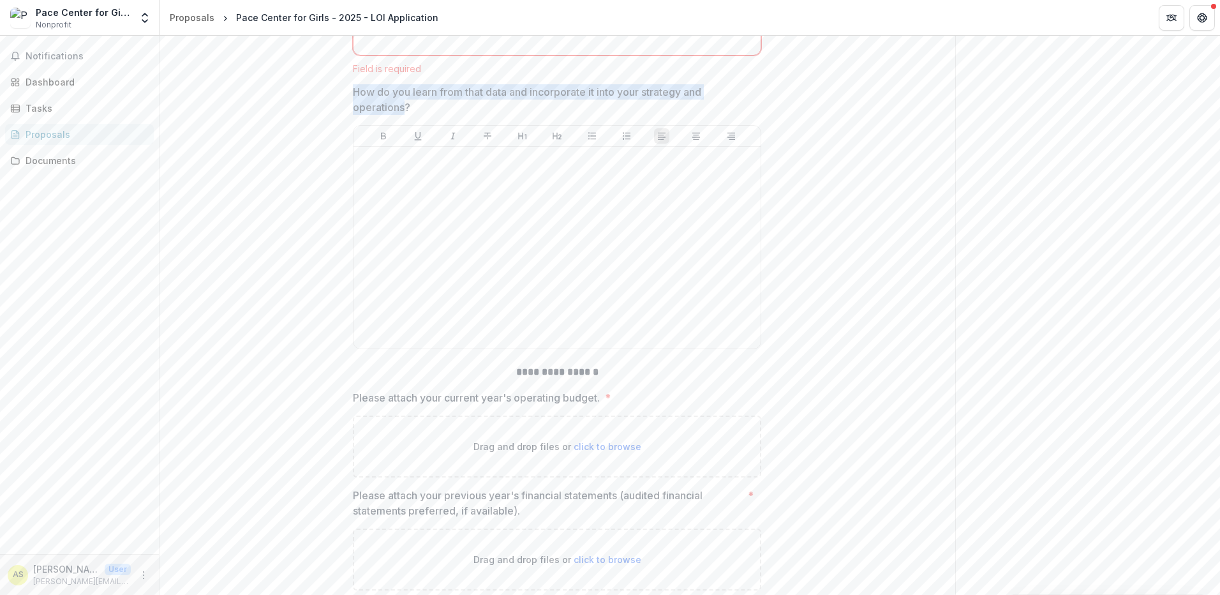
click at [405, 115] on p "How do you learn from that data and incorporate it into your strategy and opera…" at bounding box center [553, 99] width 401 height 31
drag, startPoint x: 350, startPoint y: 201, endPoint x: 393, endPoint y: 211, distance: 43.3
drag, startPoint x: 393, startPoint y: 211, endPoint x: 377, endPoint y: 207, distance: 16.0
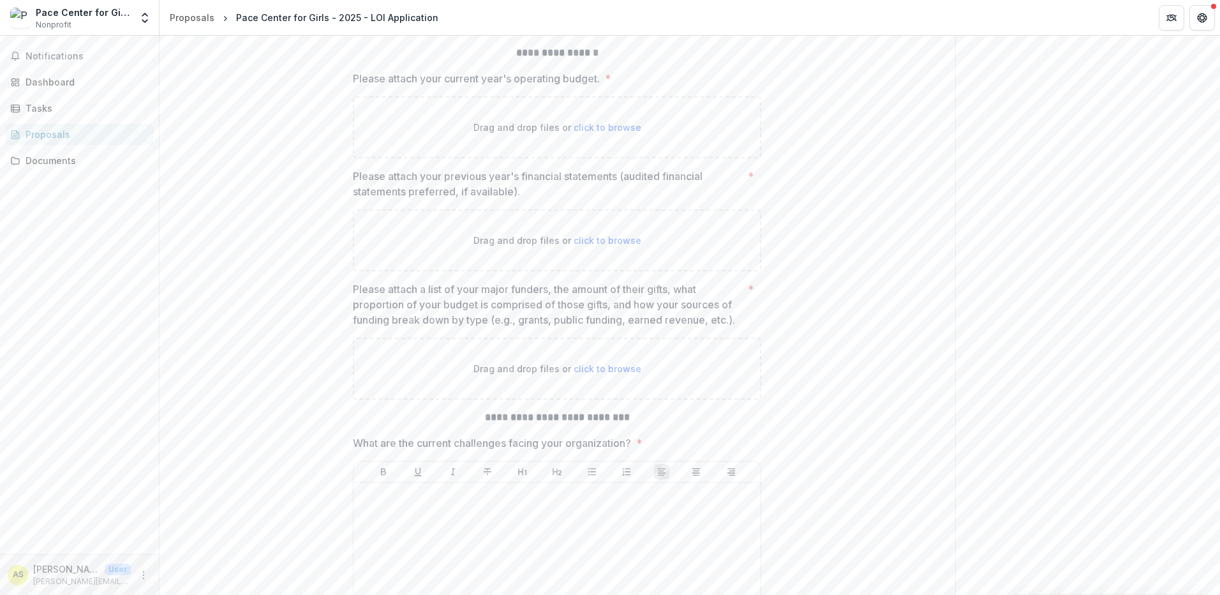
scroll to position [5808, 0]
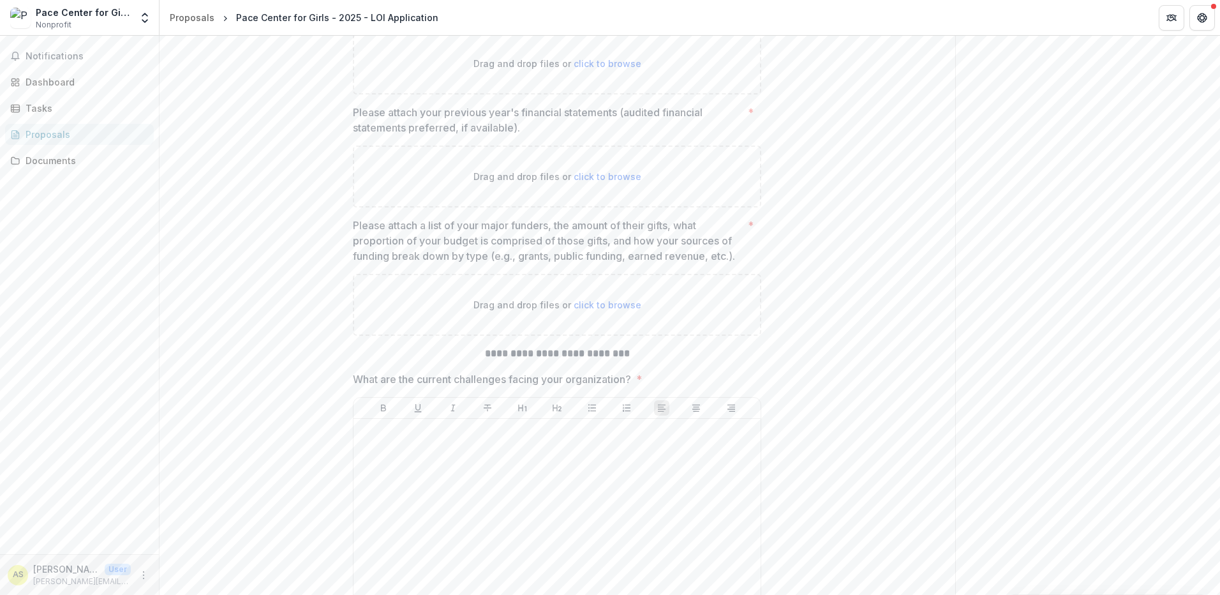
drag, startPoint x: 649, startPoint y: 126, endPoint x: 517, endPoint y: 96, distance: 135.5
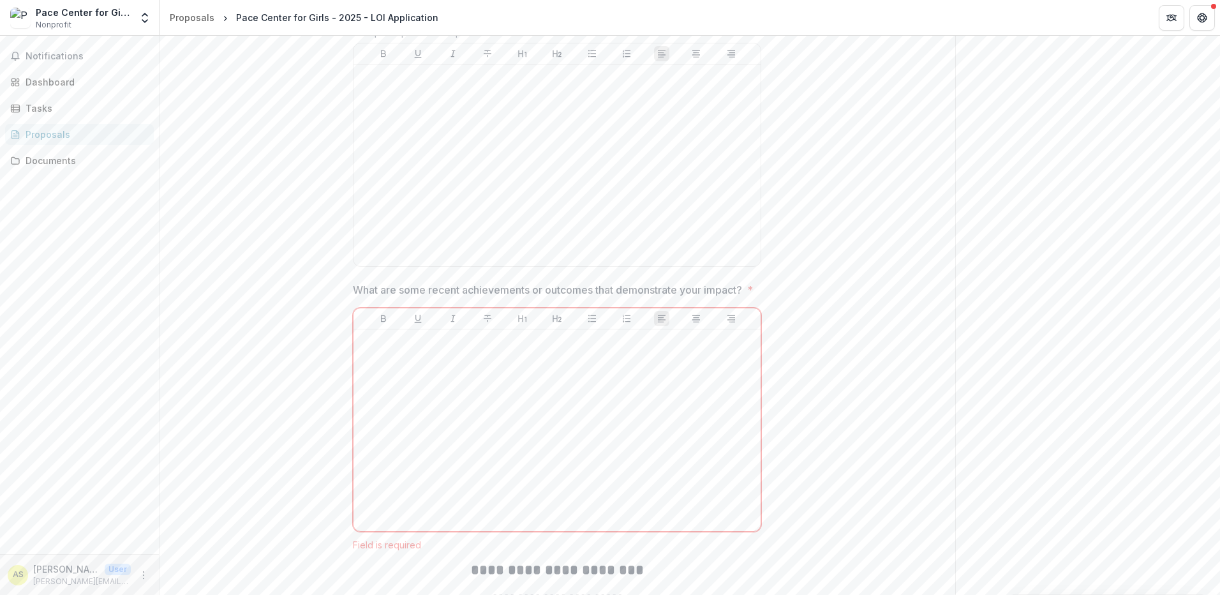
scroll to position [3467, 0]
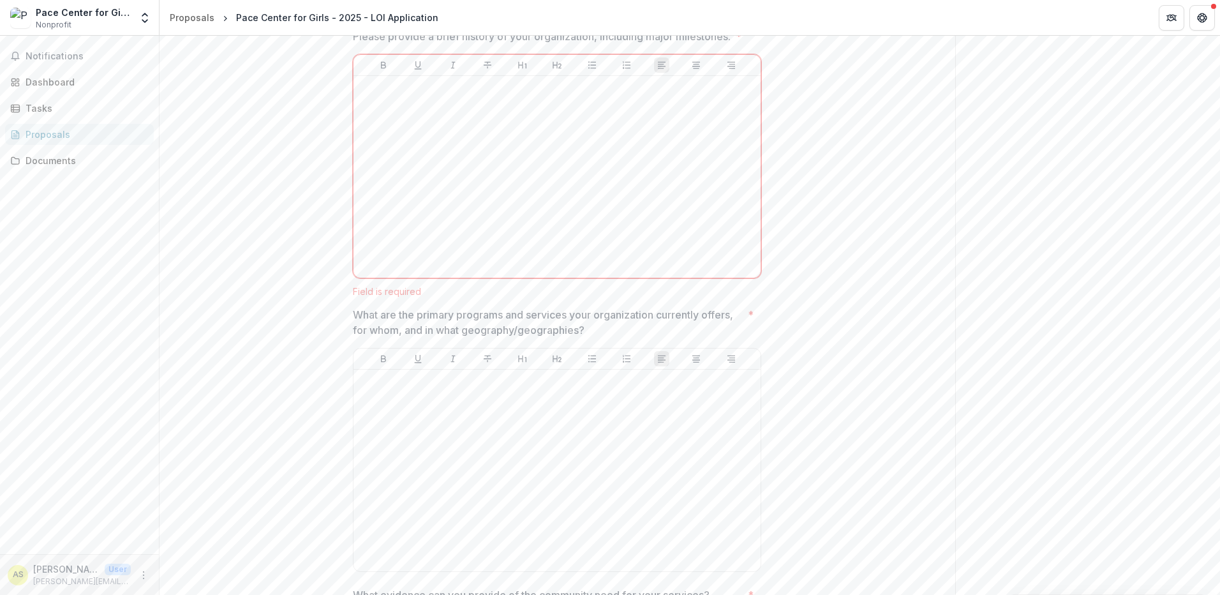
scroll to position [1105, 0]
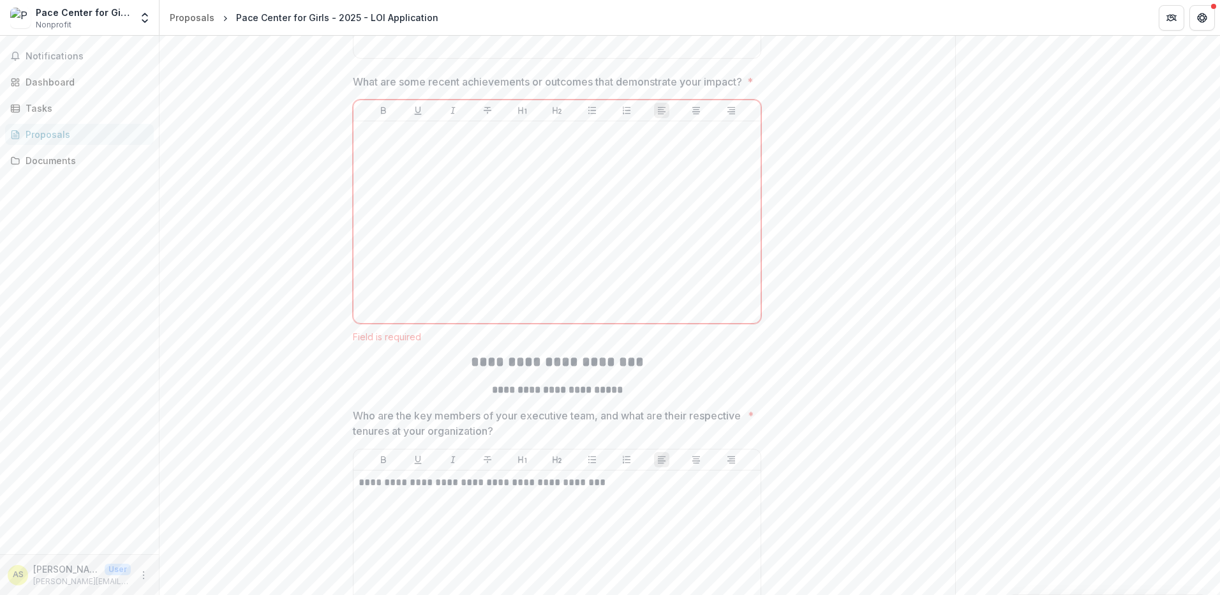
scroll to position [3850, 0]
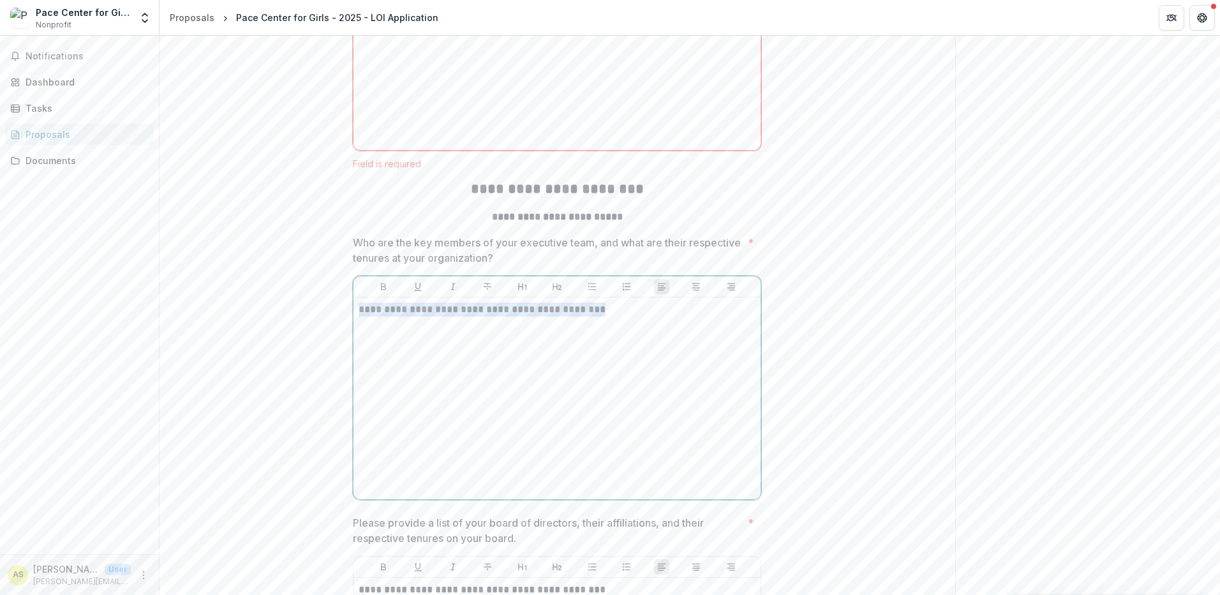
drag, startPoint x: 629, startPoint y: 423, endPoint x: 341, endPoint y: 430, distance: 287.9
click at [343, 430] on div "**********" at bounding box center [557, 401] width 429 height 7993
